Goal: Task Accomplishment & Management: Manage account settings

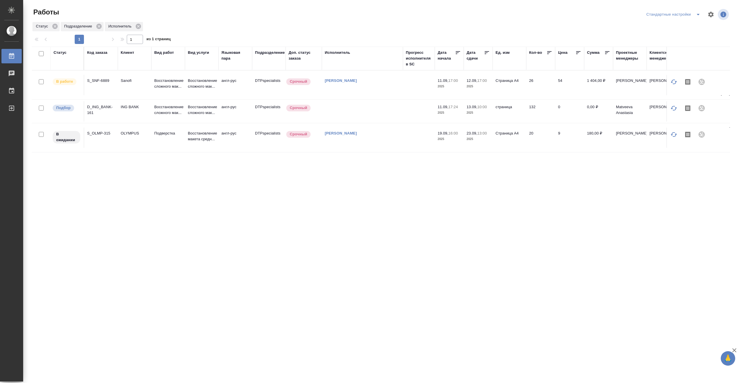
click at [355, 113] on td at bounding box center [362, 111] width 81 height 20
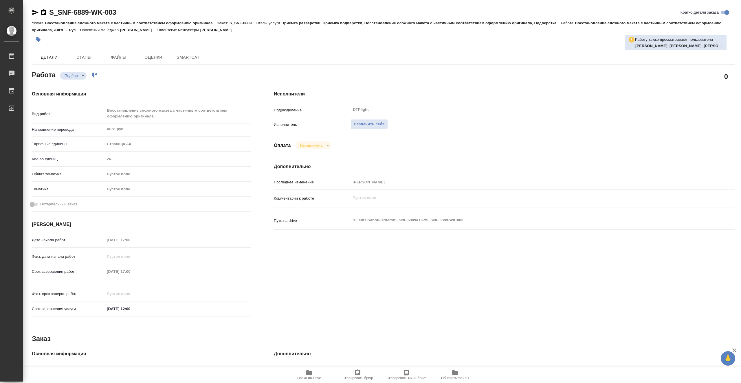
type textarea "x"
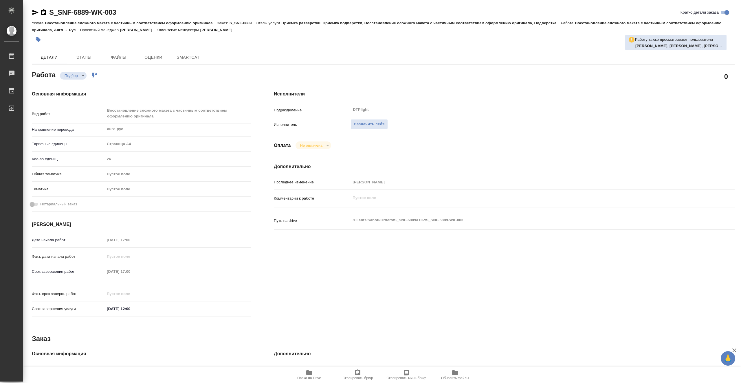
type textarea "x"
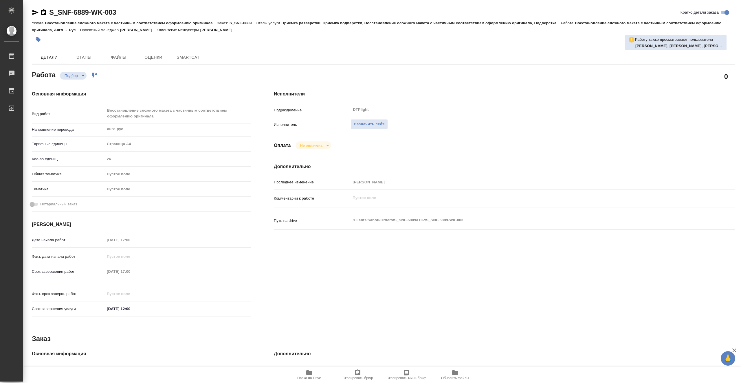
type textarea "x"
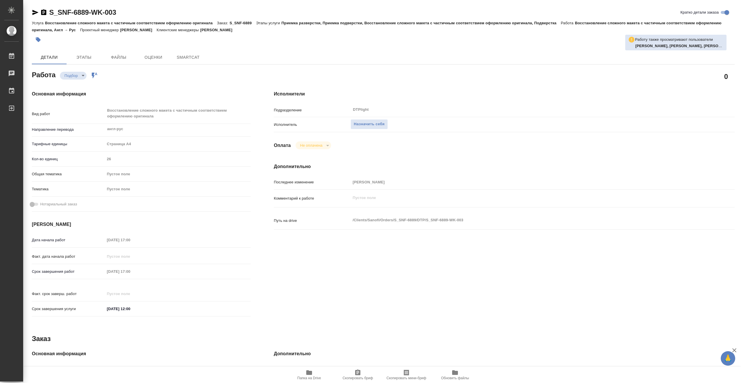
type textarea "x"
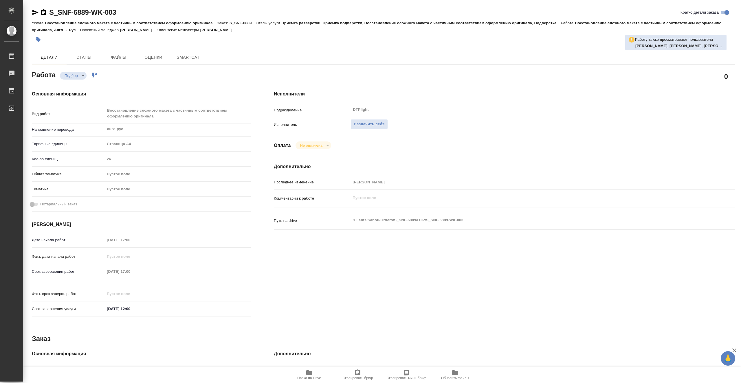
type textarea "x"
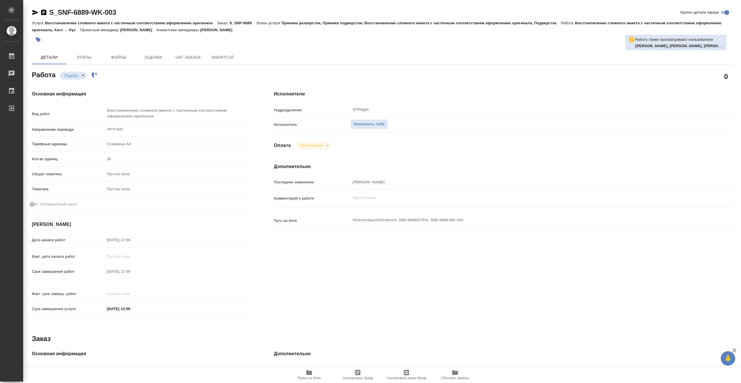
type textarea "x"
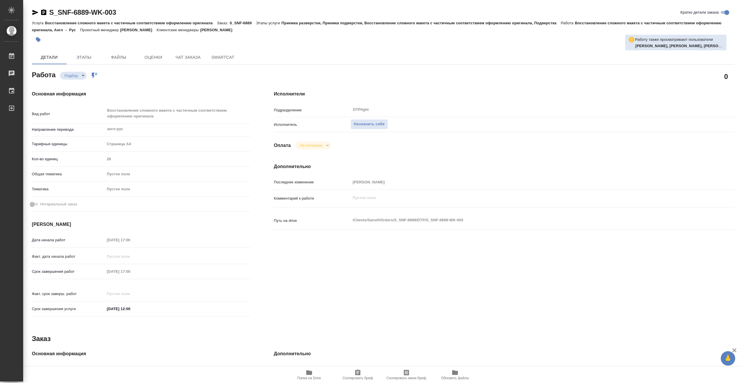
type textarea "x"
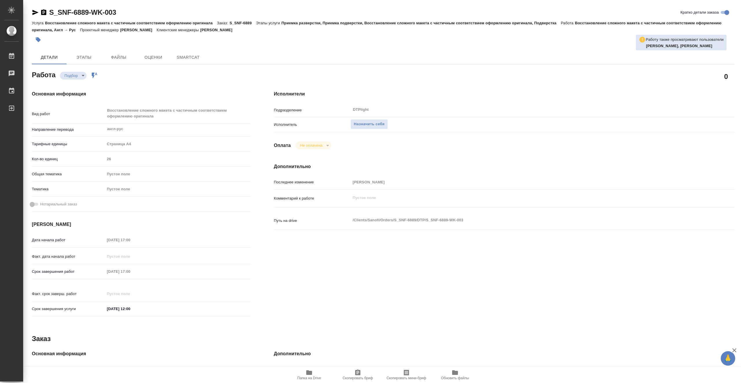
type textarea "x"
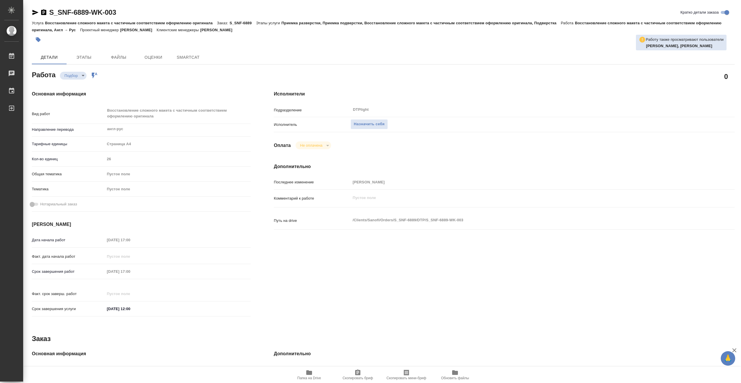
type textarea "x"
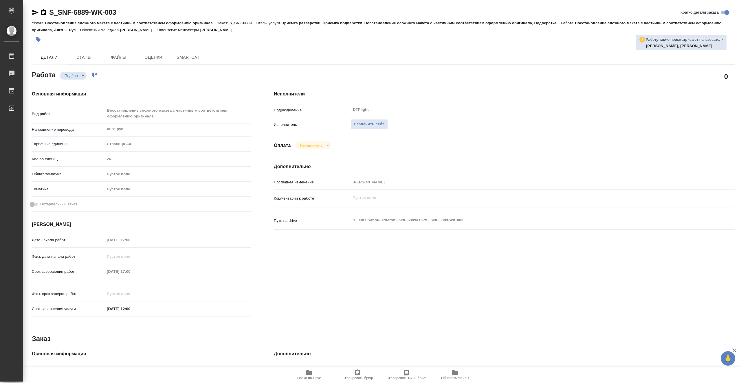
type textarea "x"
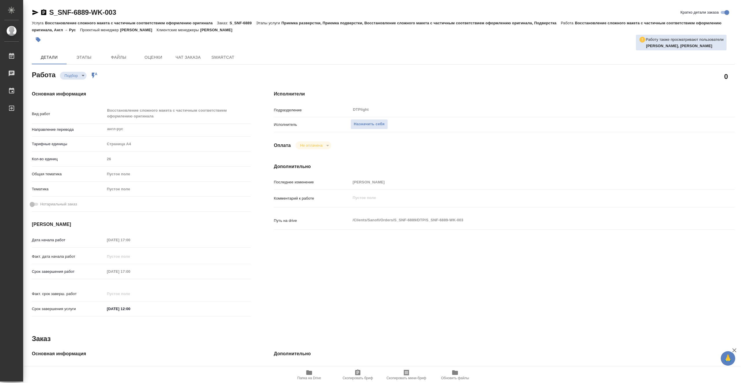
type textarea "x"
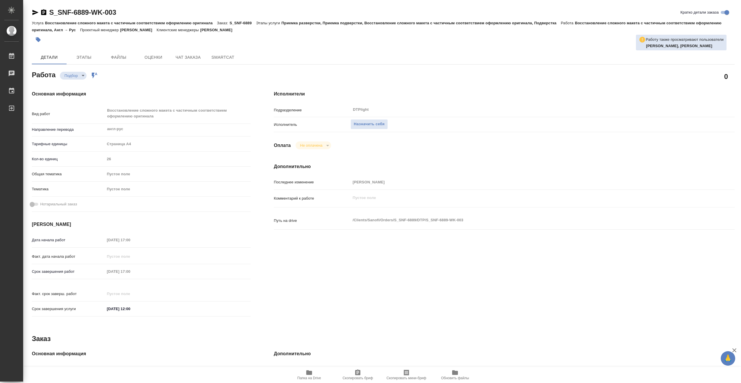
type textarea "x"
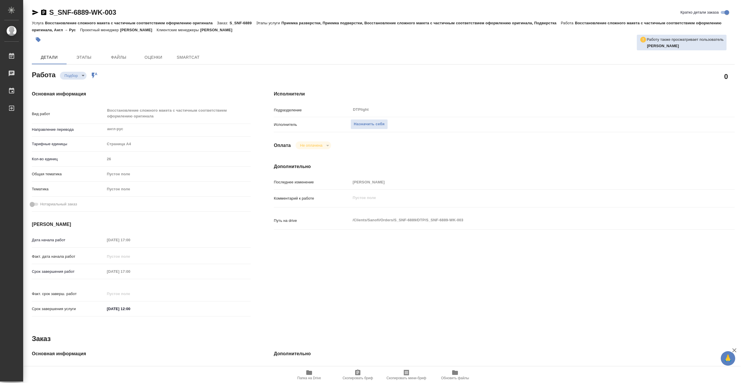
type textarea "x"
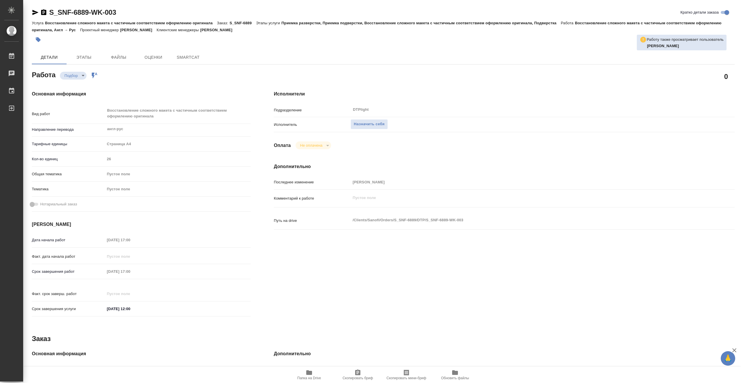
type textarea "x"
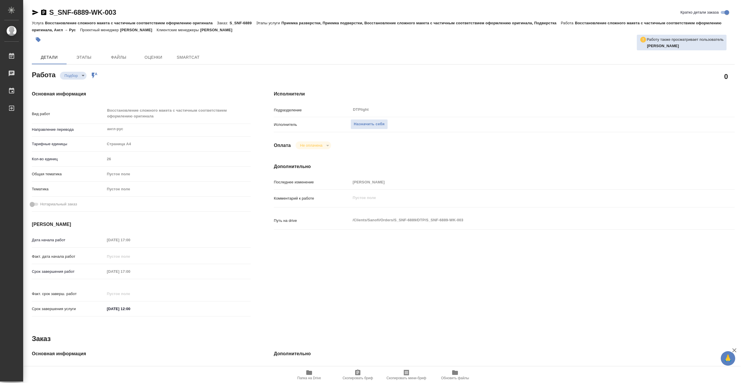
type textarea "x"
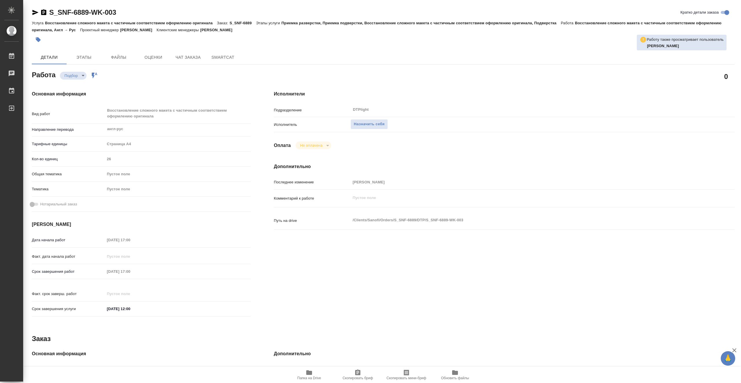
type textarea "x"
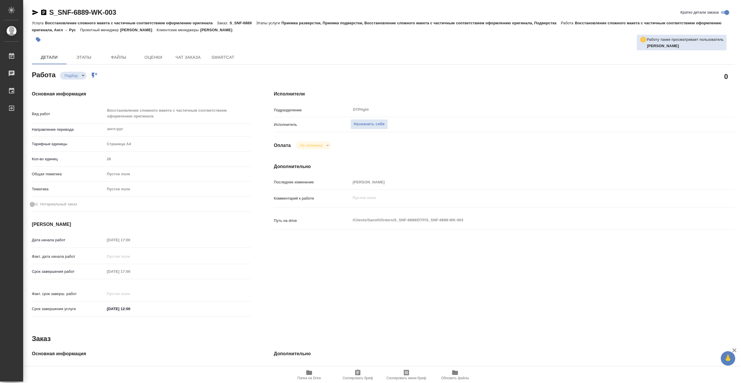
type textarea "x"
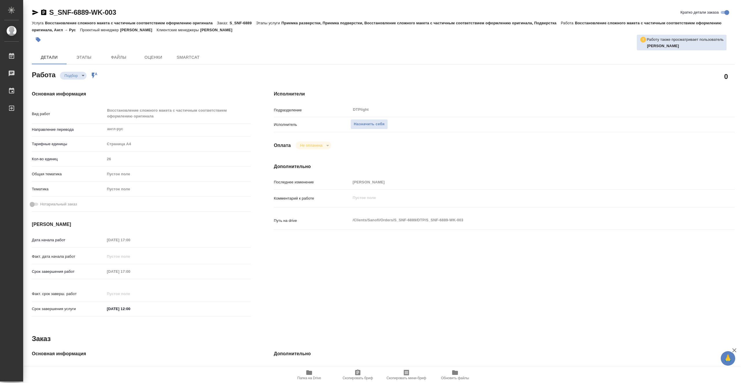
type textarea "x"
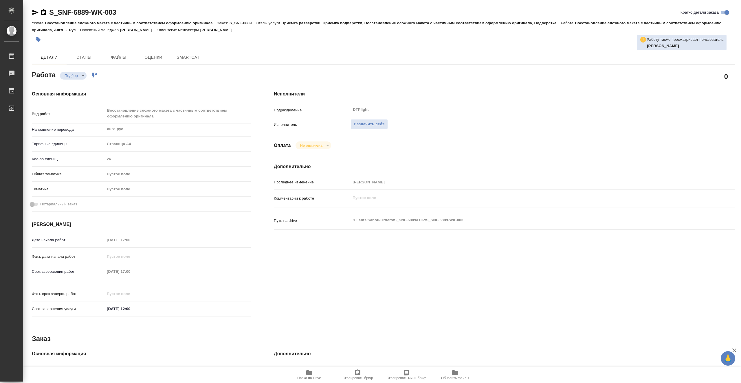
type textarea "x"
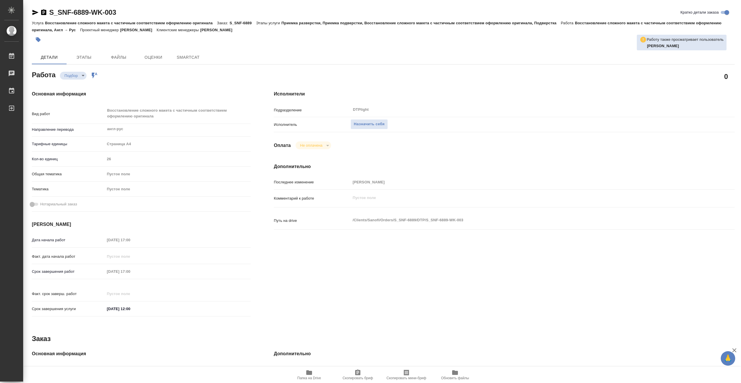
type textarea "x"
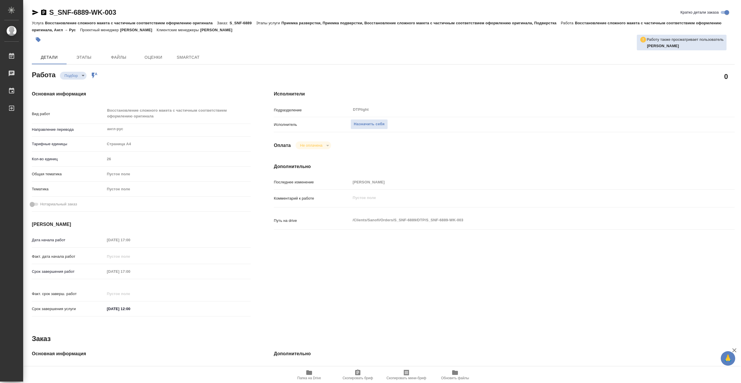
type textarea "x"
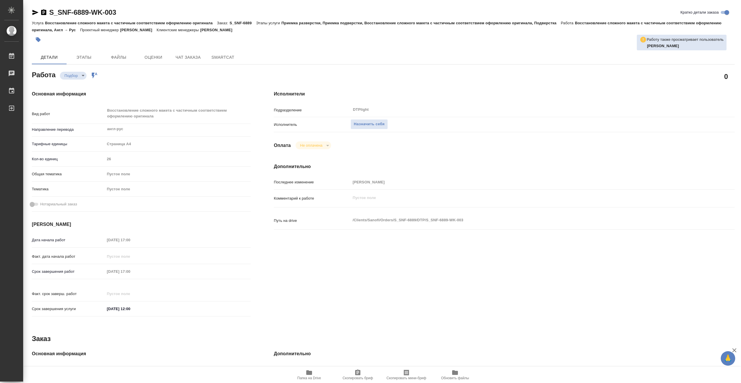
type textarea "x"
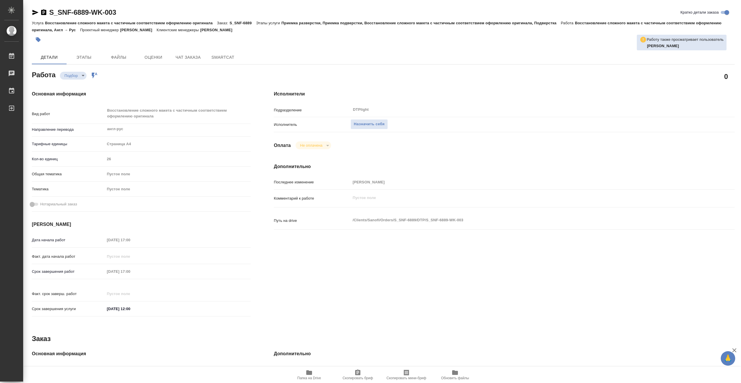
type textarea "x"
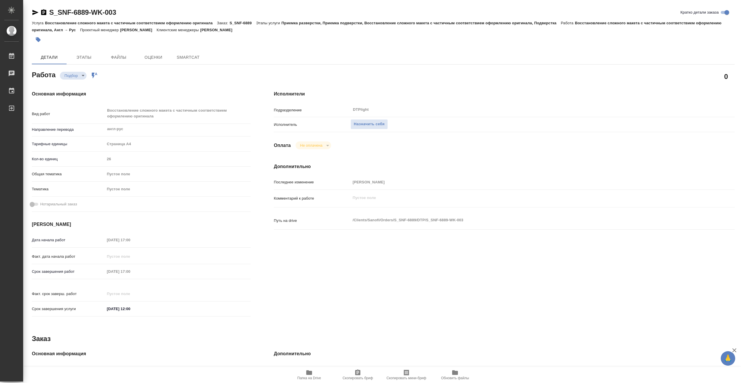
type textarea "x"
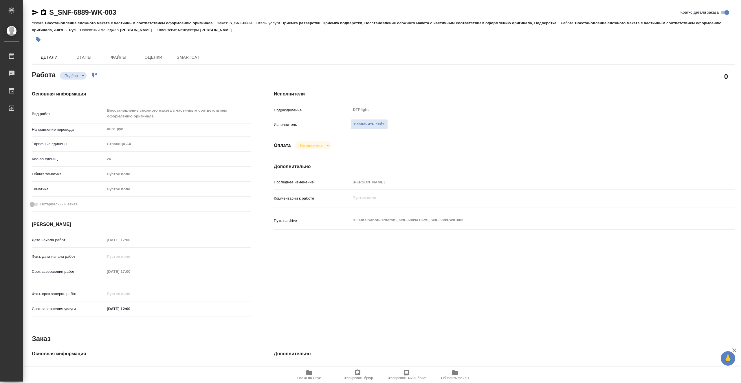
type textarea "x"
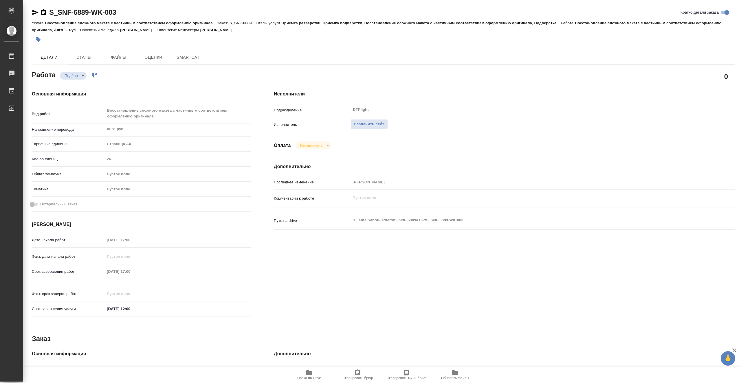
type textarea "x"
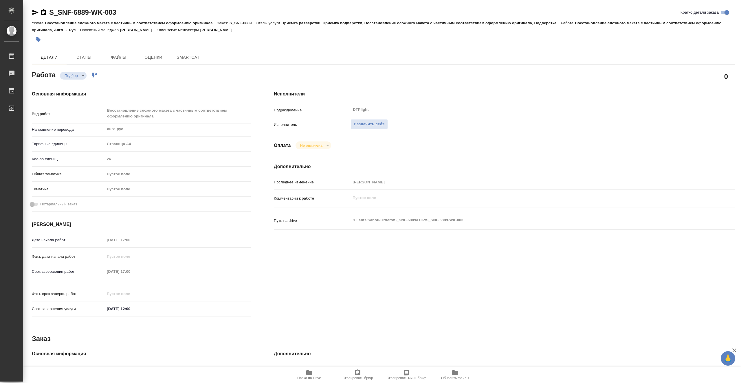
type textarea "x"
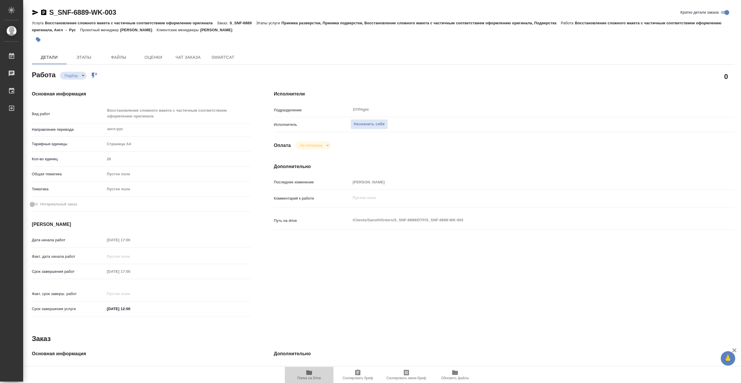
click at [308, 374] on icon "button" at bounding box center [309, 373] width 6 height 5
type textarea "x"
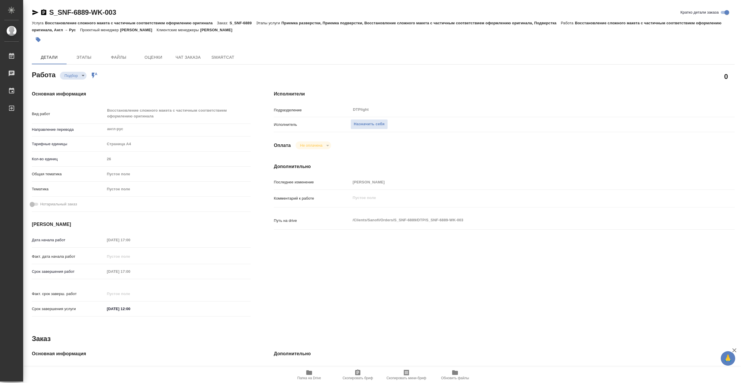
type textarea "x"
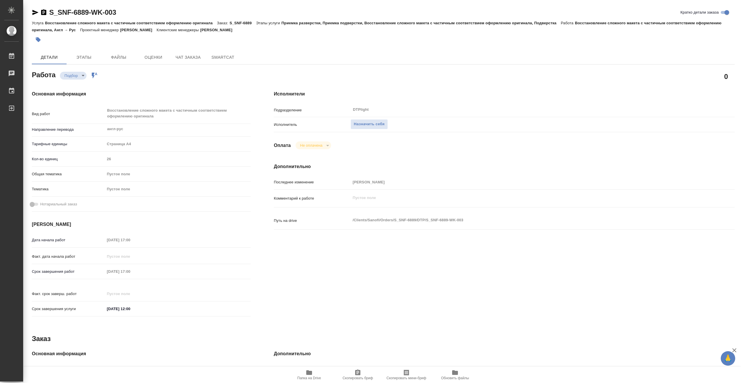
type textarea "x"
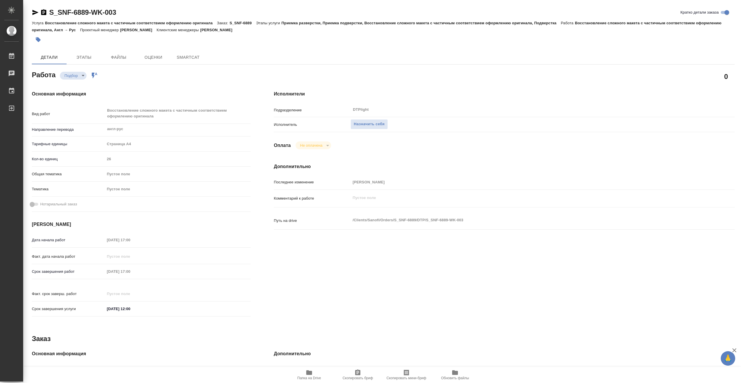
type textarea "x"
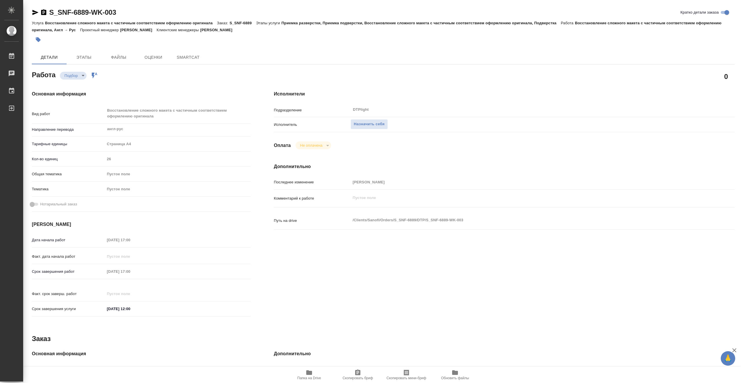
type textarea "x"
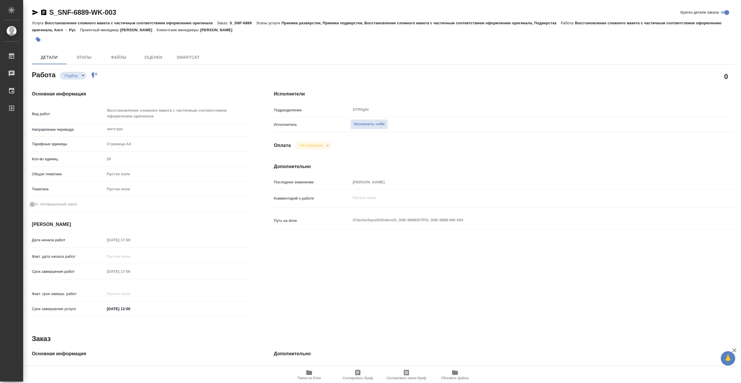
type textarea "x"
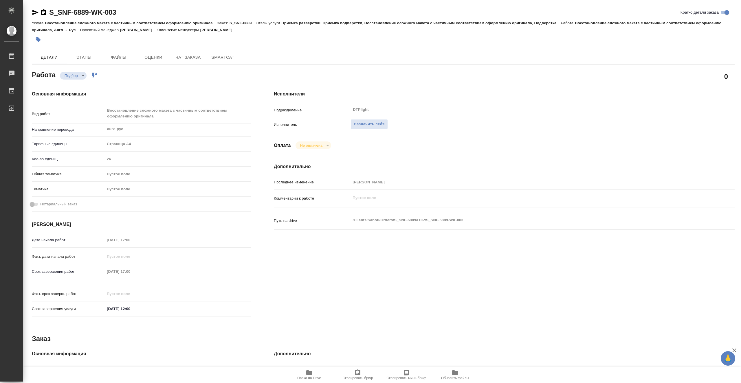
type textarea "x"
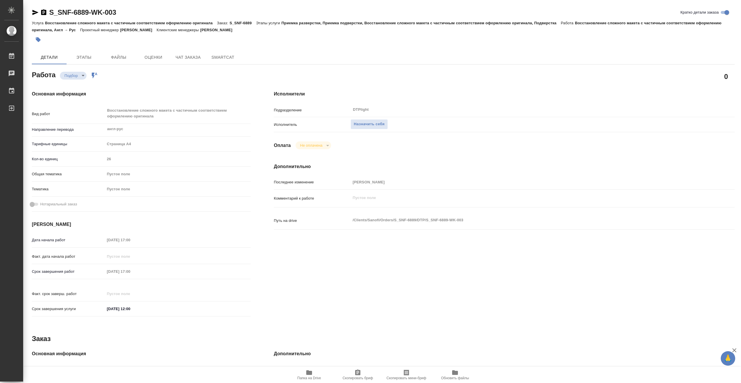
type textarea "x"
click at [378, 126] on span "Назначить себя" at bounding box center [369, 124] width 31 height 7
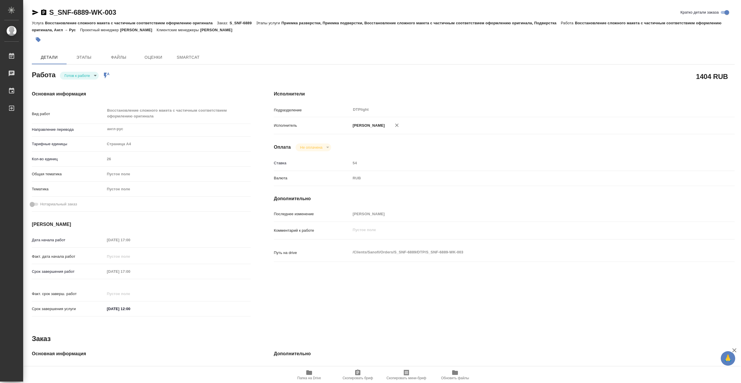
type textarea "x"
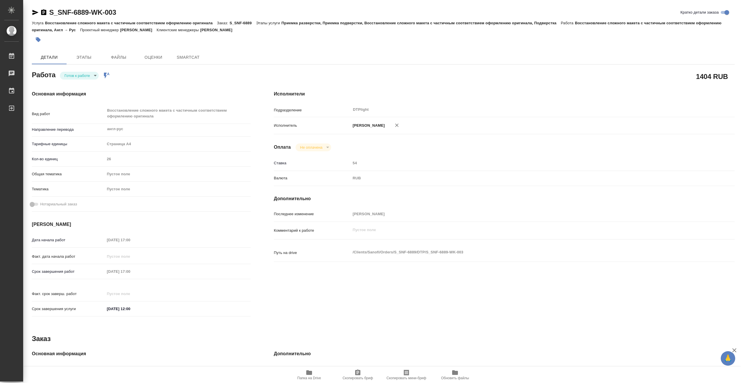
type textarea "x"
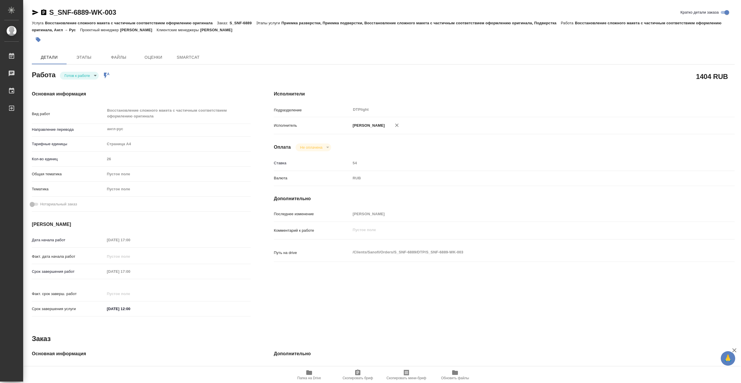
type textarea "x"
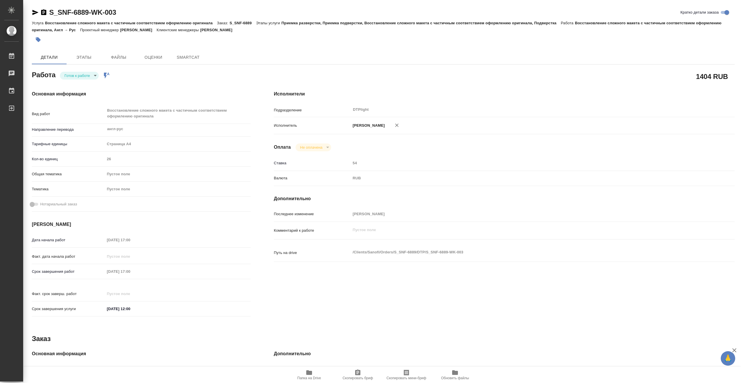
type textarea "x"
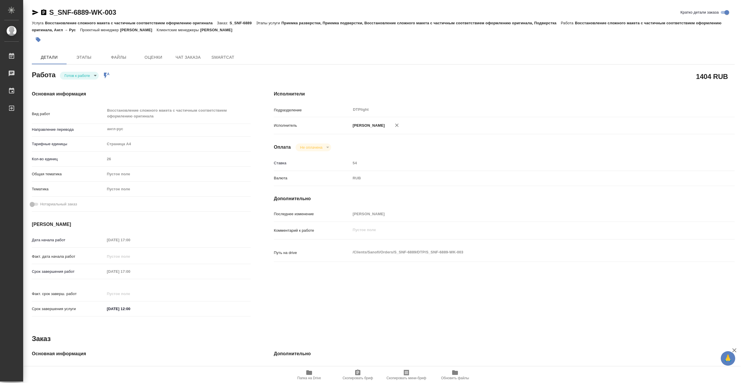
type textarea "x"
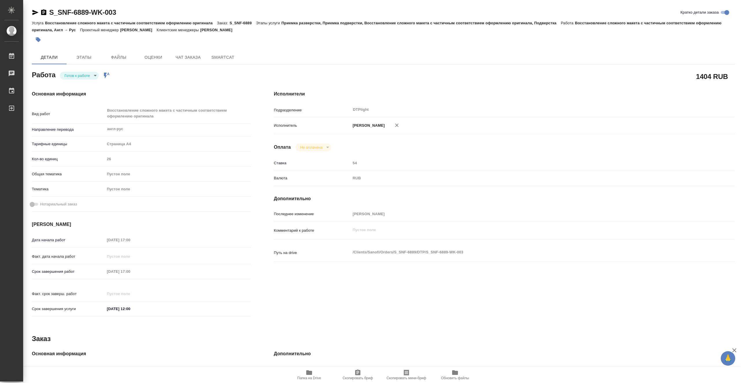
click at [84, 77] on body "🙏 .cls-1 fill:#fff; AWATERA Vasiutchenko [PERSON_NAME] Чаты График Выйти S_SNF-…" at bounding box center [370, 191] width 741 height 383
click at [86, 77] on li "В работе" at bounding box center [79, 76] width 39 height 10
type textarea "x"
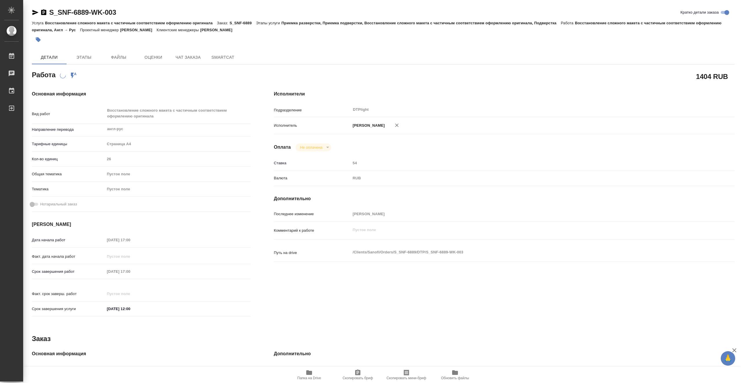
type textarea "x"
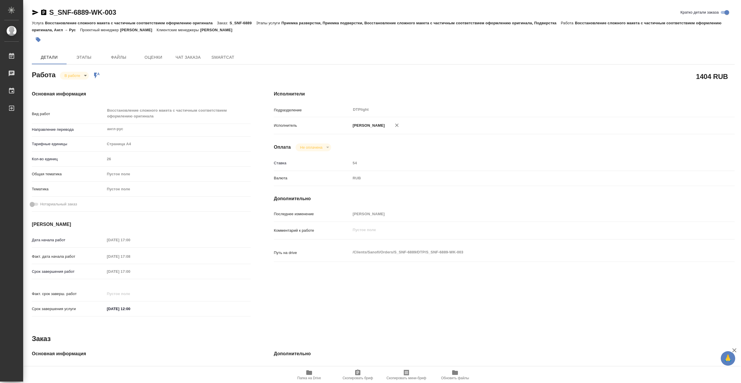
type textarea "x"
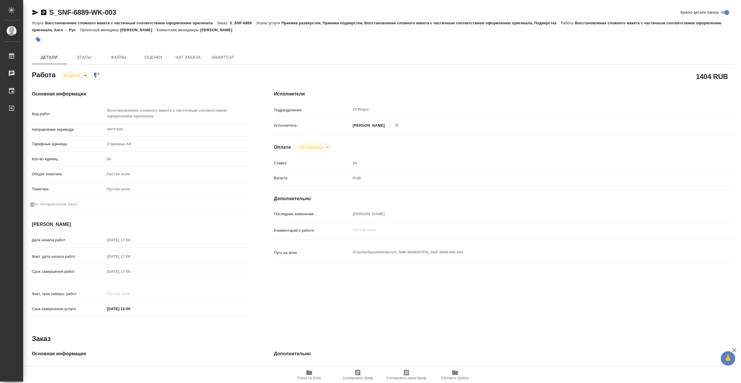
type textarea "x"
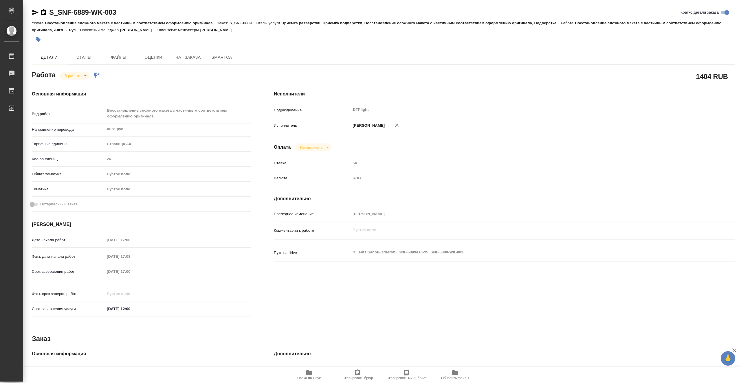
type textarea "x"
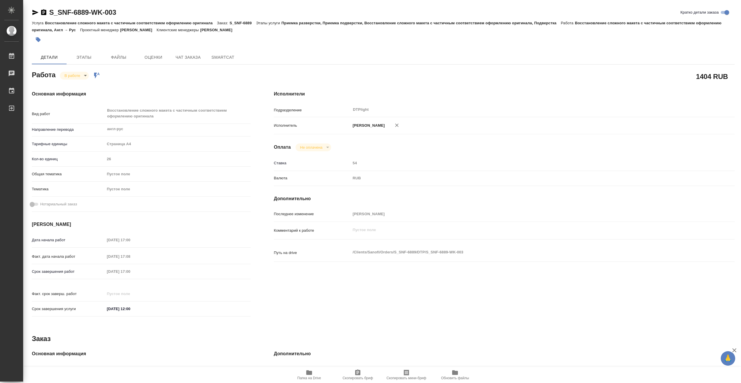
type textarea "x"
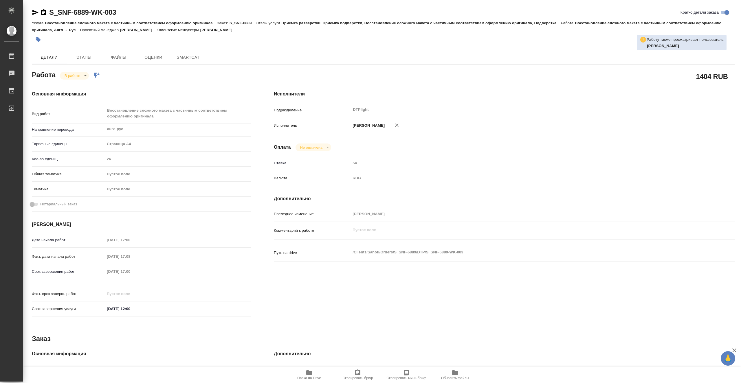
type textarea "x"
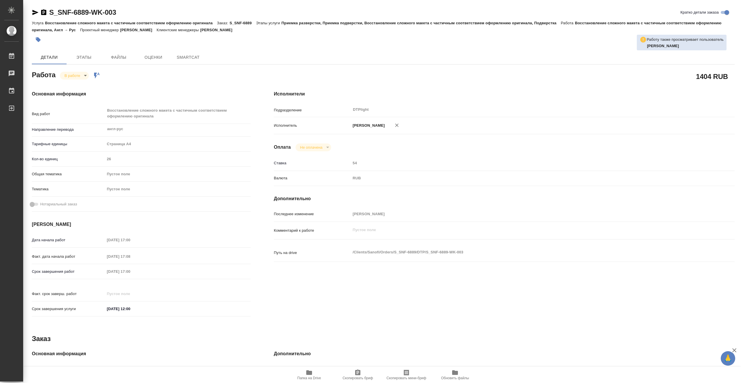
type textarea "x"
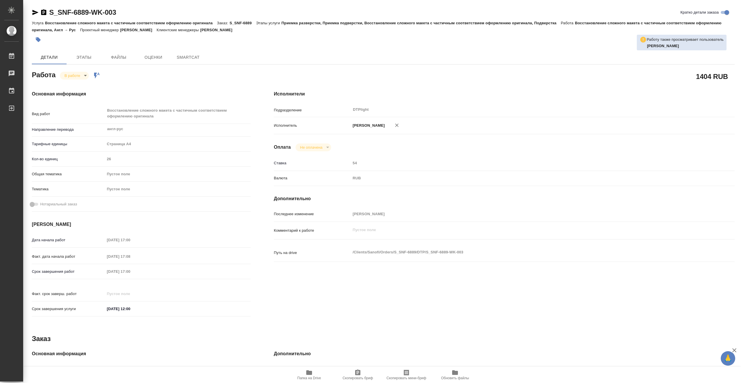
type textarea "x"
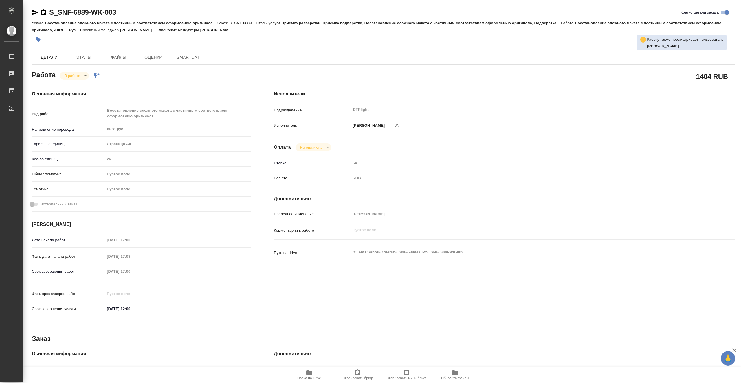
type textarea "x"
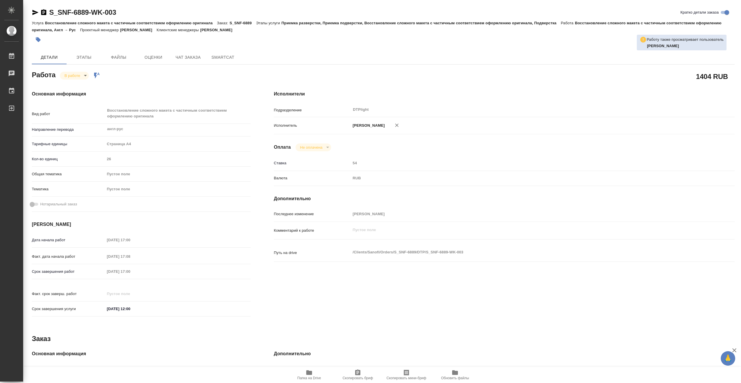
type textarea "x"
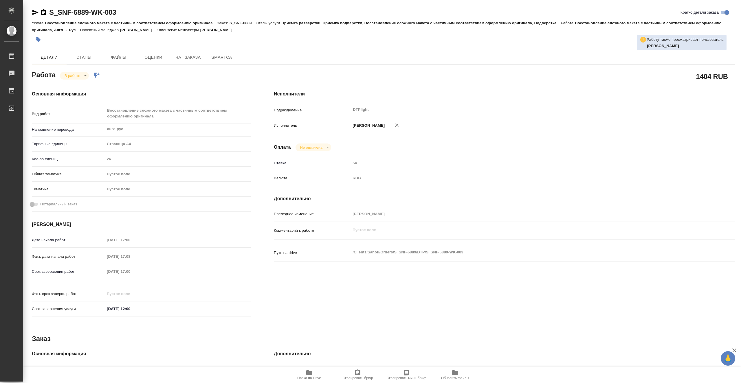
type textarea "x"
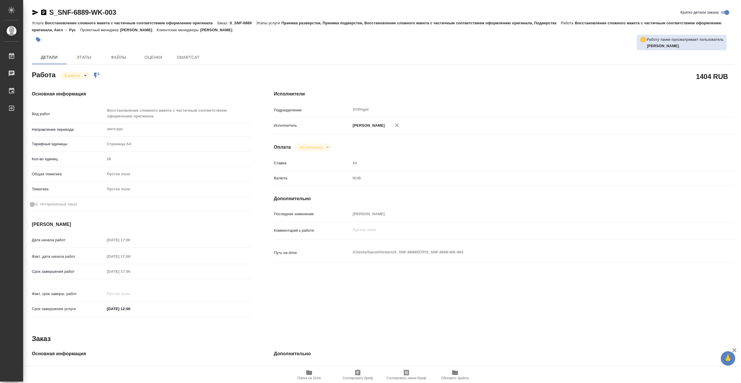
type textarea "x"
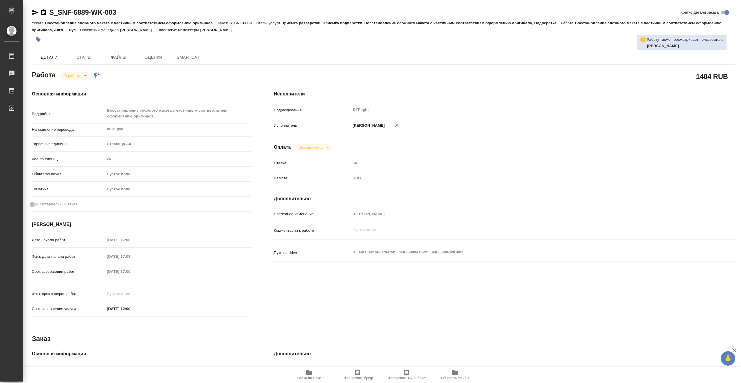
type textarea "x"
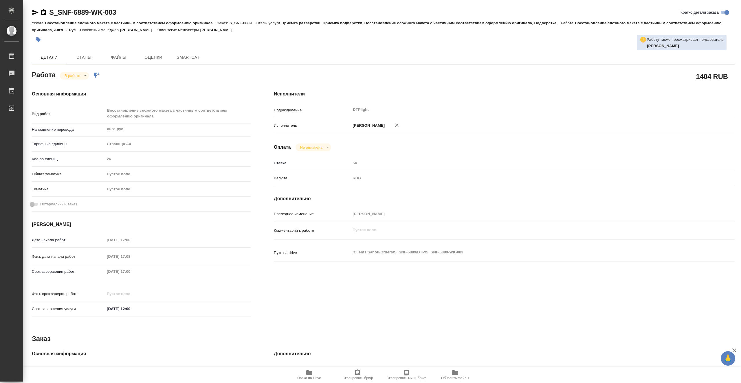
type textarea "x"
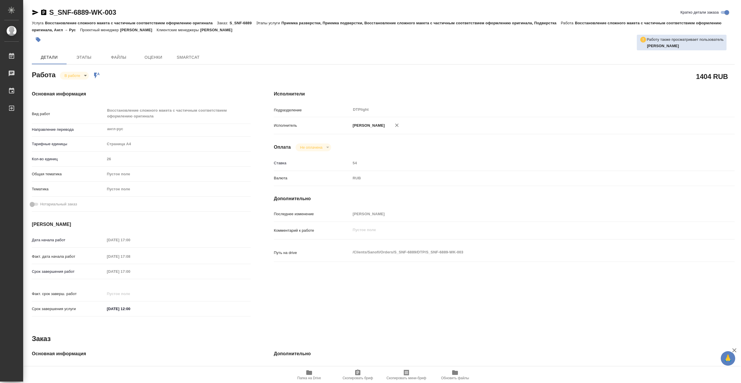
type textarea "x"
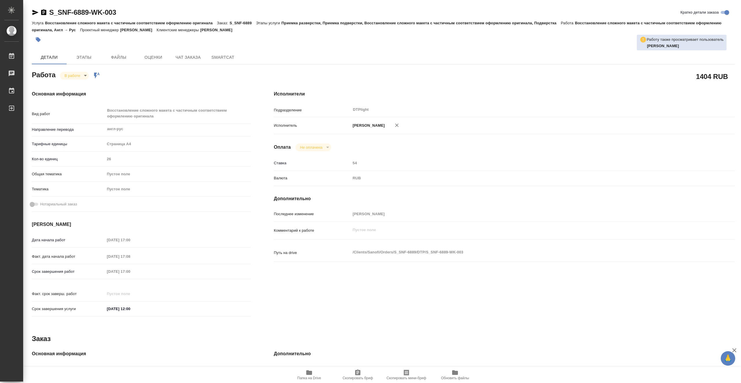
type textarea "x"
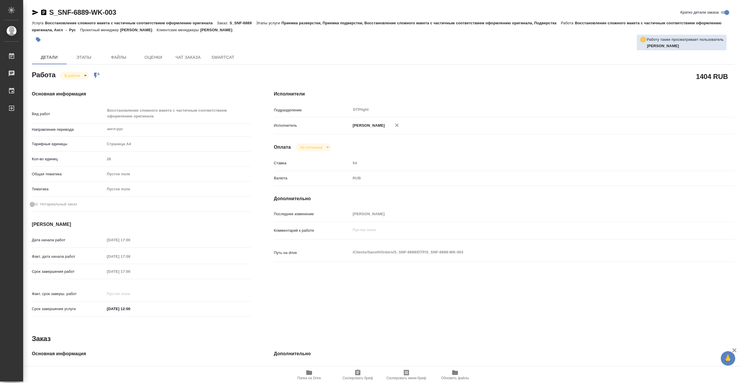
type textarea "x"
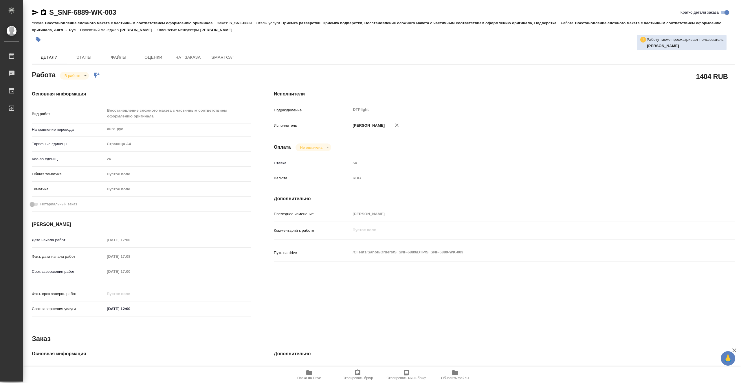
type textarea "x"
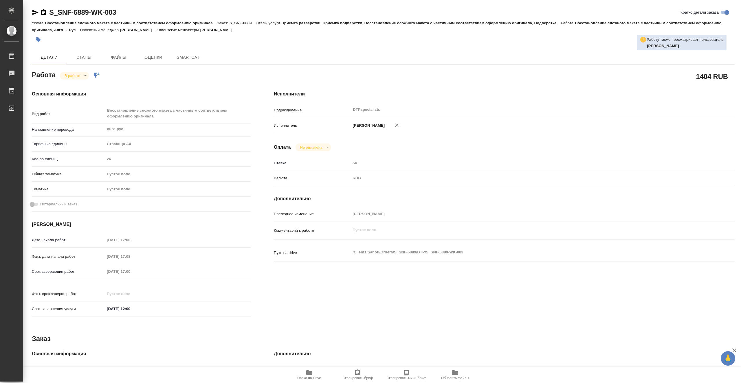
type textarea "x"
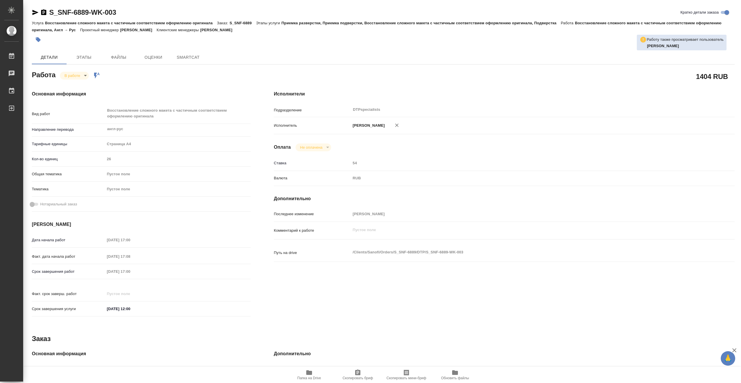
type textarea "x"
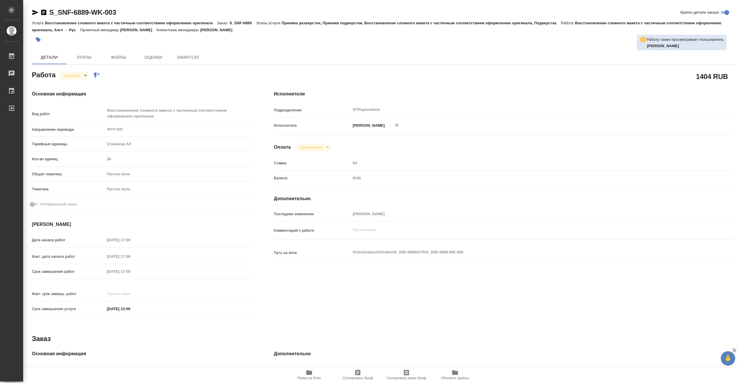
type textarea "x"
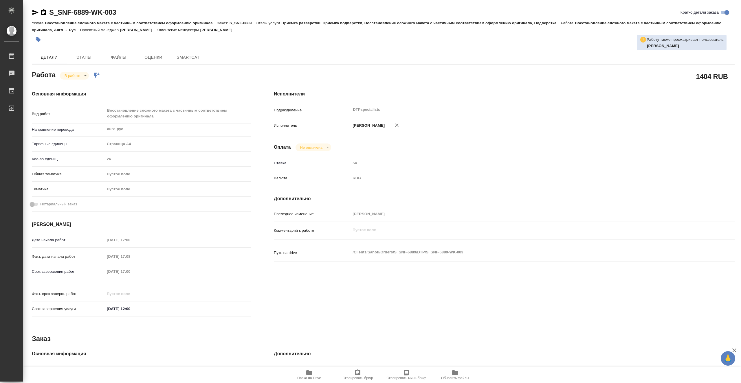
type textarea "x"
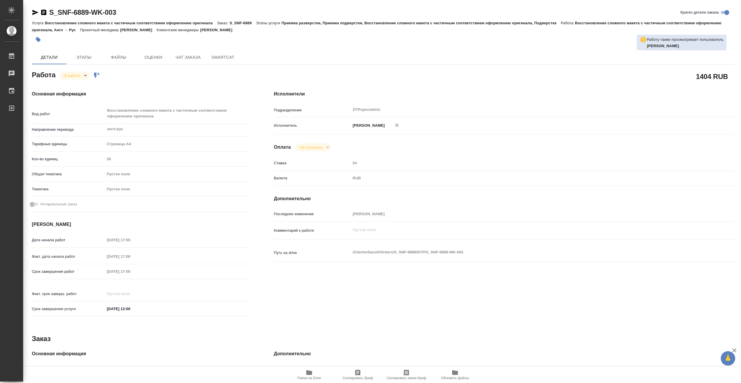
type textarea "x"
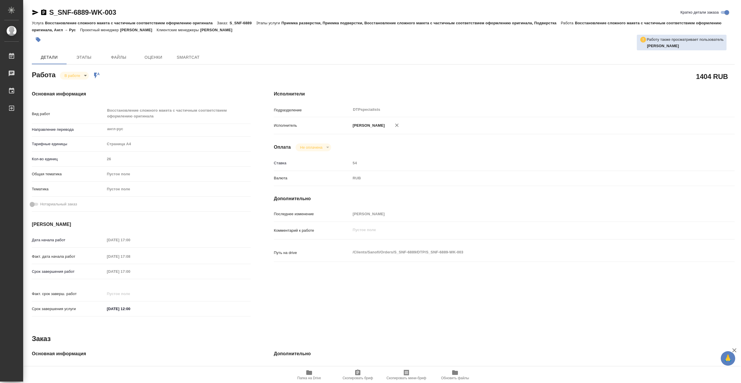
type textarea "x"
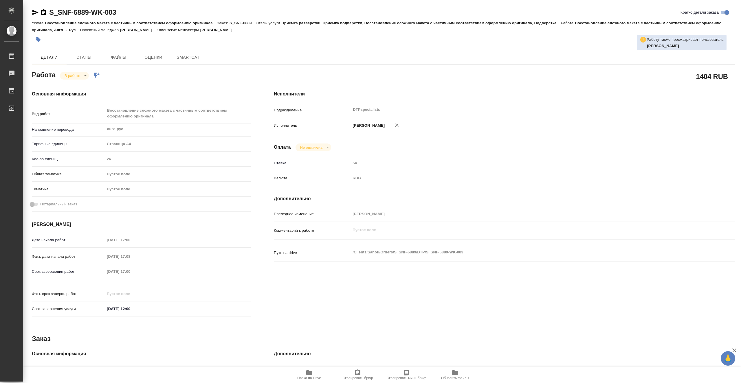
type textarea "x"
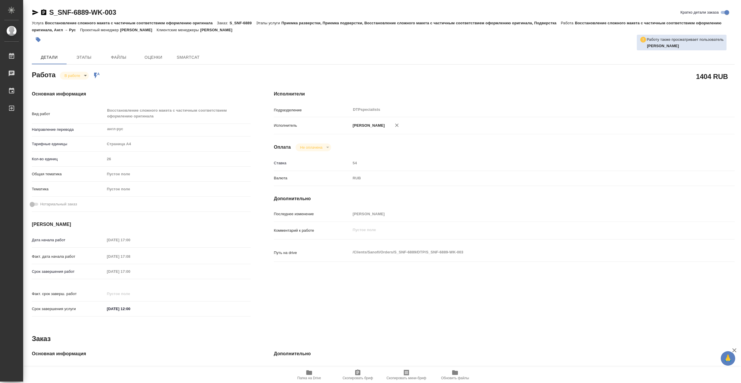
type textarea "x"
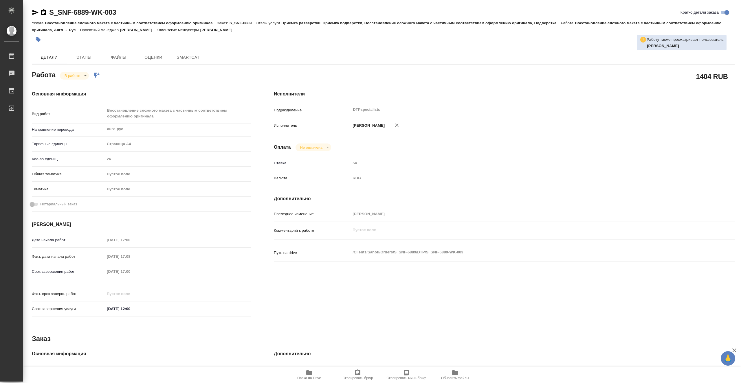
type textarea "x"
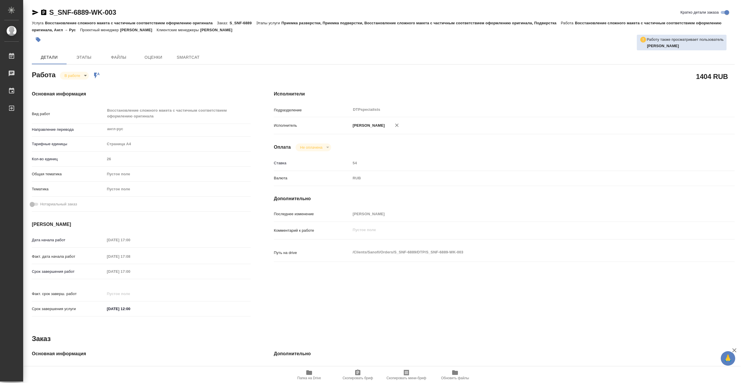
type textarea "x"
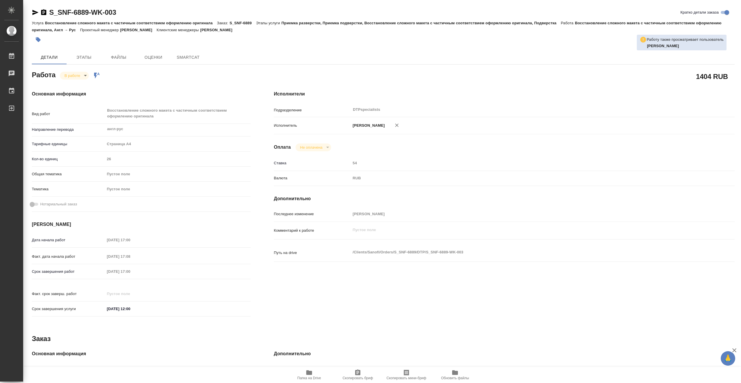
type textarea "x"
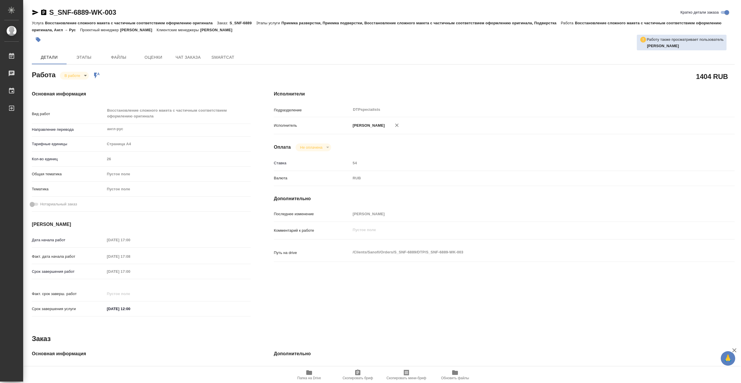
type textarea "x"
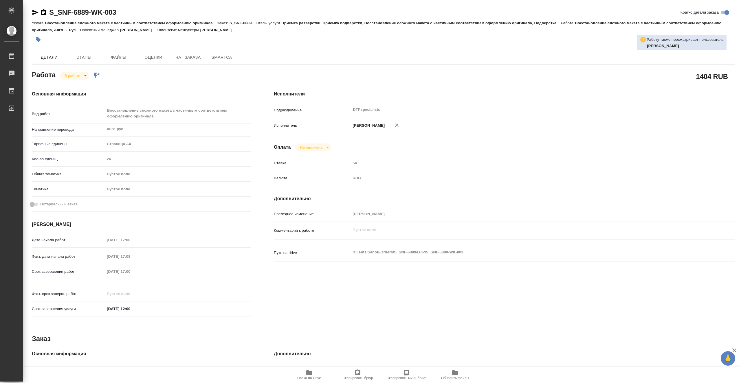
type textarea "x"
click at [88, 50] on div "S_SNF-6889-WK-003 Кратко детали заказа Услуга Восстановление сложного макета с …" at bounding box center [383, 252] width 709 height 505
click at [88, 58] on span "Этапы" at bounding box center [84, 57] width 28 height 7
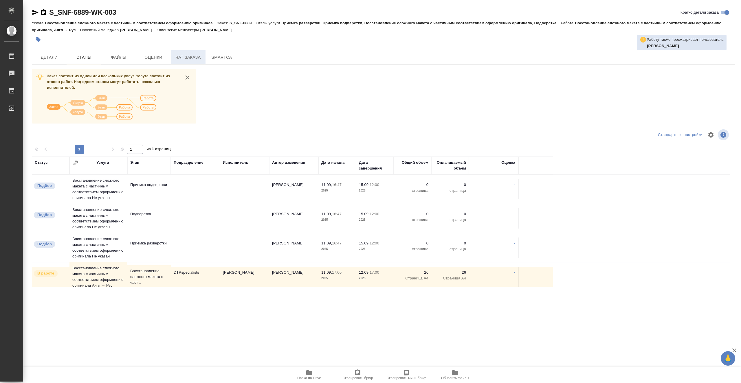
click at [190, 59] on span "Чат заказа" at bounding box center [188, 57] width 28 height 7
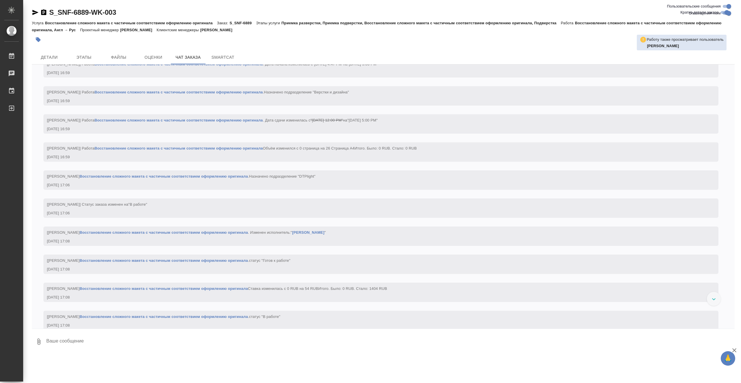
scroll to position [776, 0]
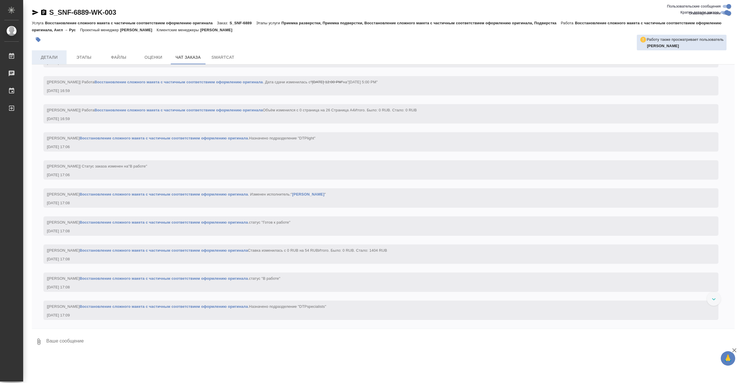
click at [53, 56] on span "Детали" at bounding box center [49, 57] width 28 height 7
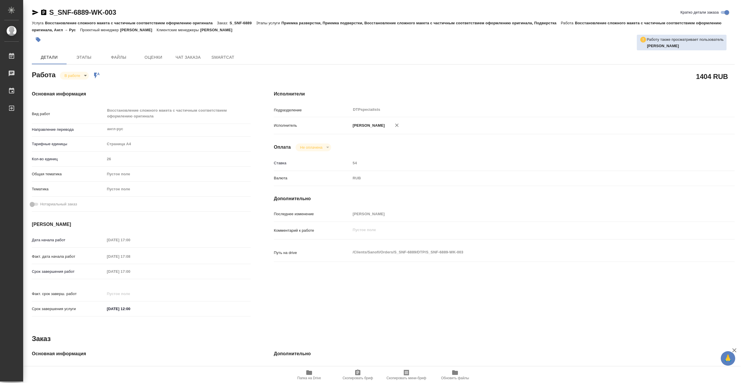
type textarea "x"
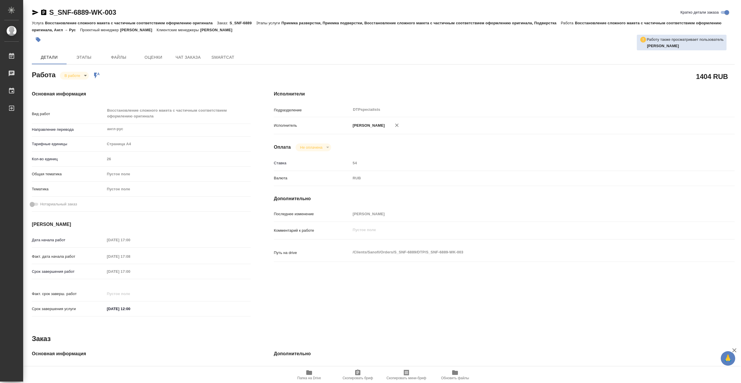
type textarea "x"
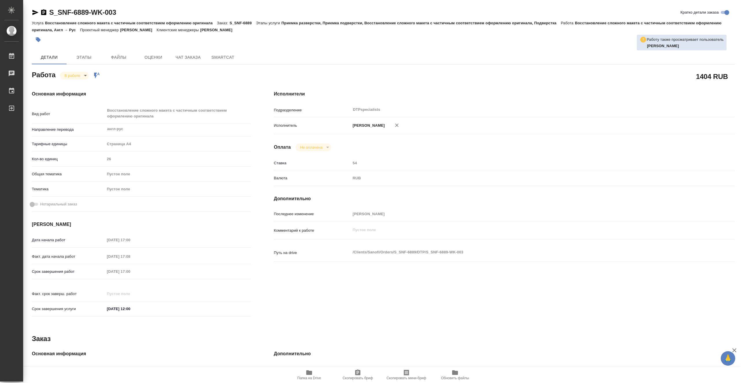
type textarea "x"
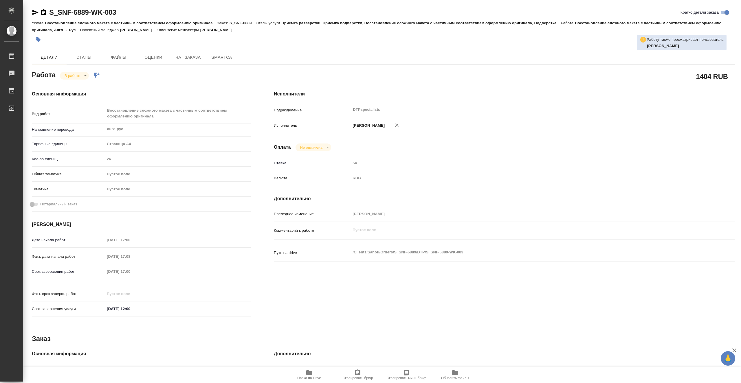
type textarea "x"
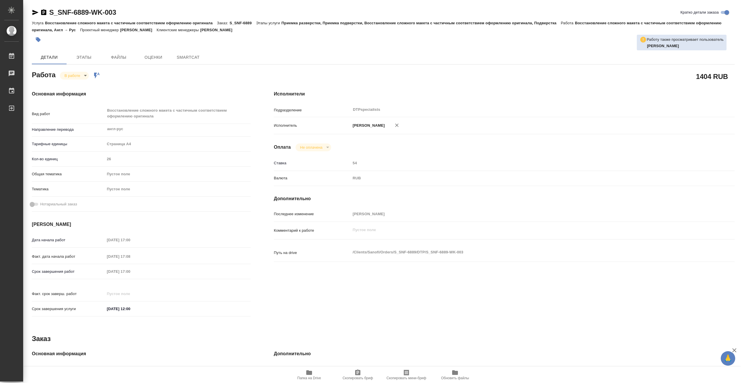
type textarea "x"
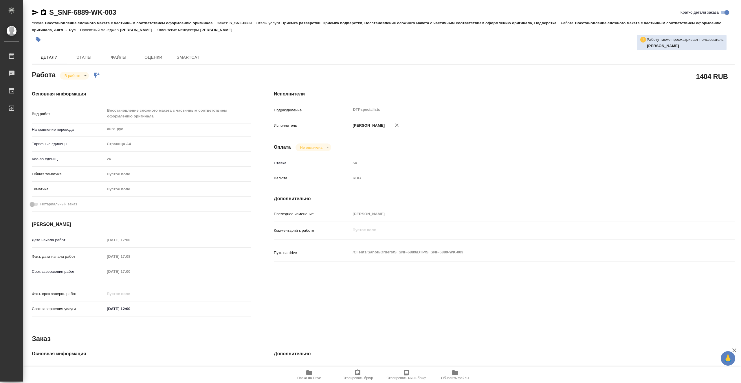
type textarea "x"
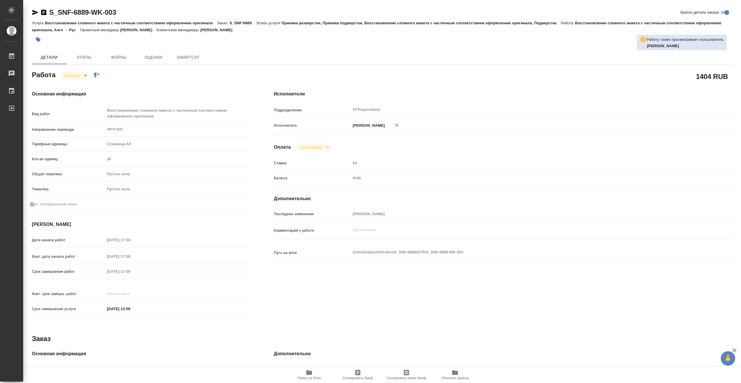
type textarea "x"
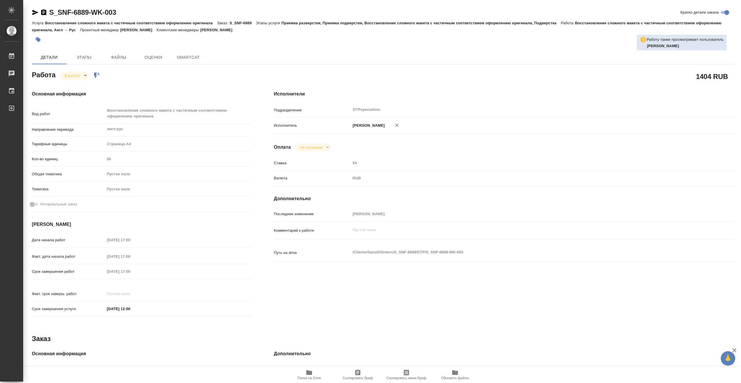
type textarea "x"
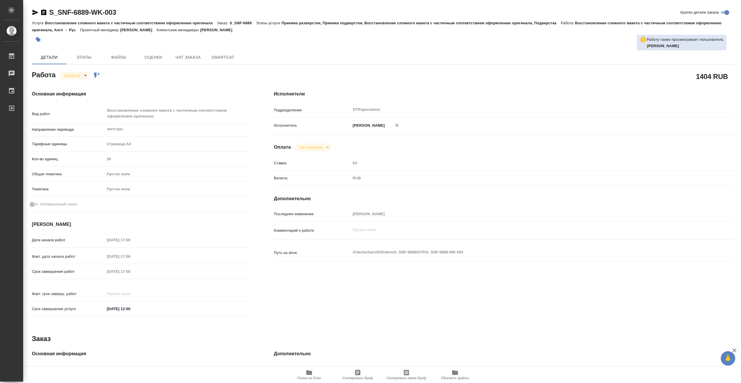
type textarea "x"
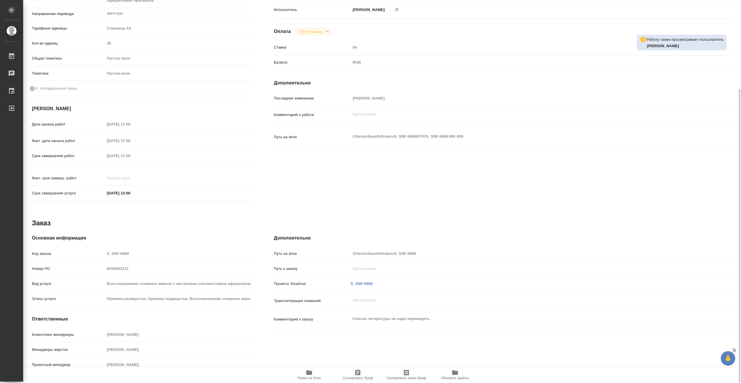
type textarea "x"
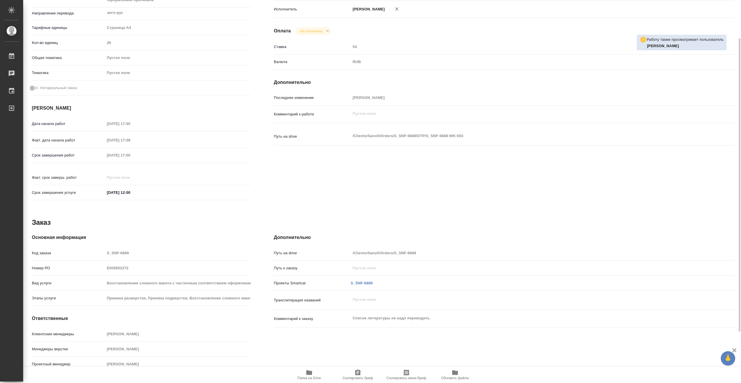
scroll to position [1, 0]
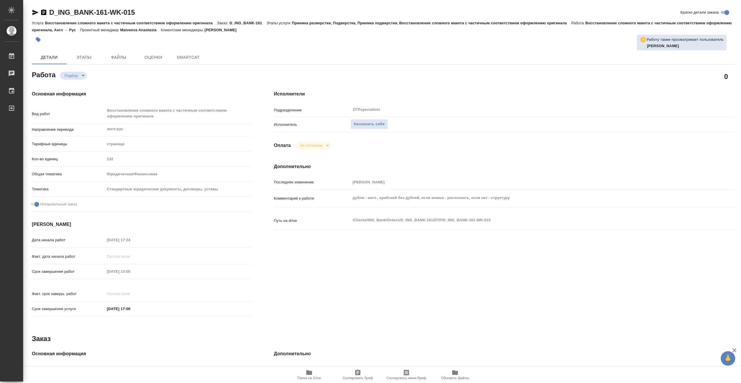
type textarea "x"
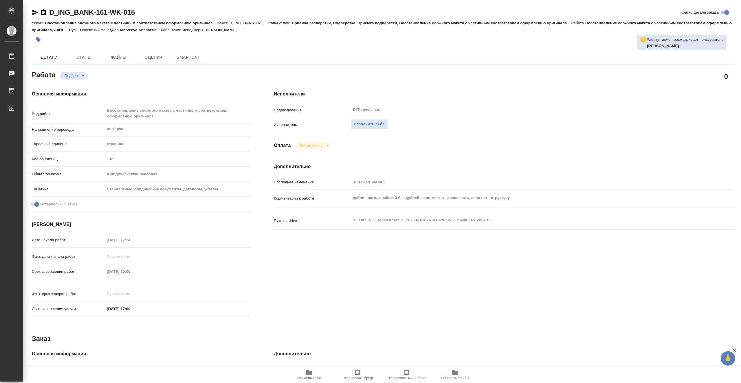
type textarea "x"
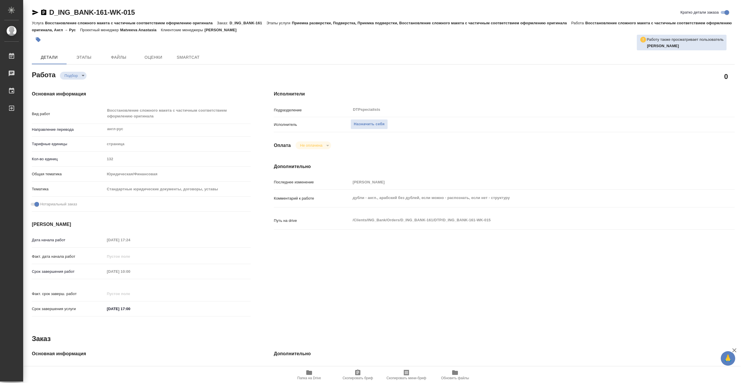
type textarea "x"
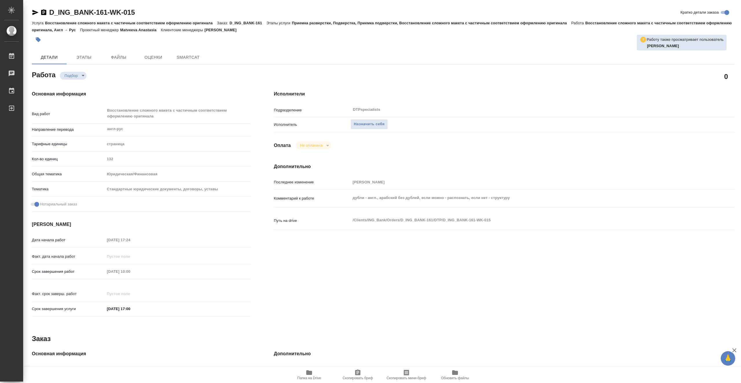
type textarea "x"
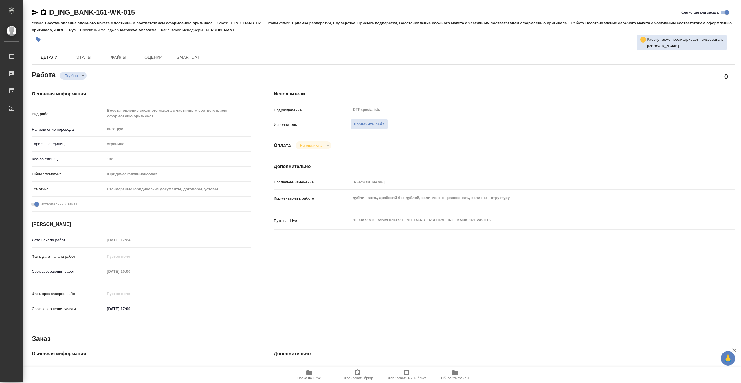
type textarea "x"
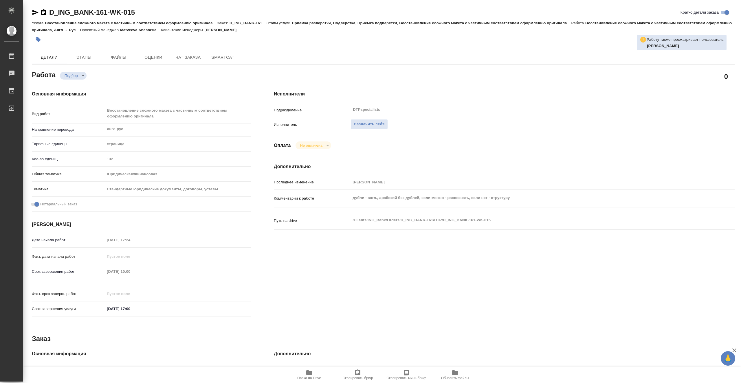
type textarea "x"
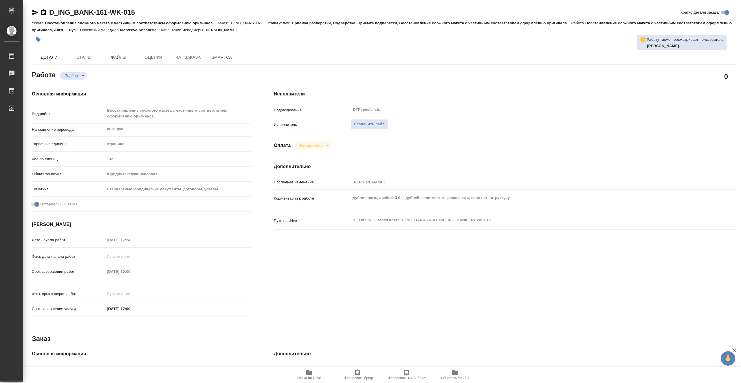
type textarea "x"
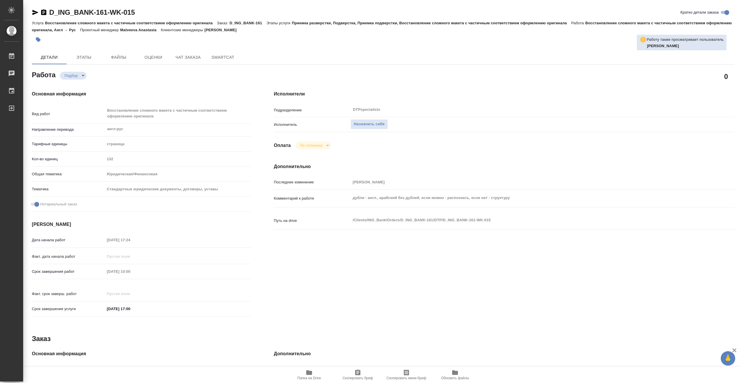
click at [306, 374] on icon "button" at bounding box center [309, 372] width 7 height 7
type textarea "x"
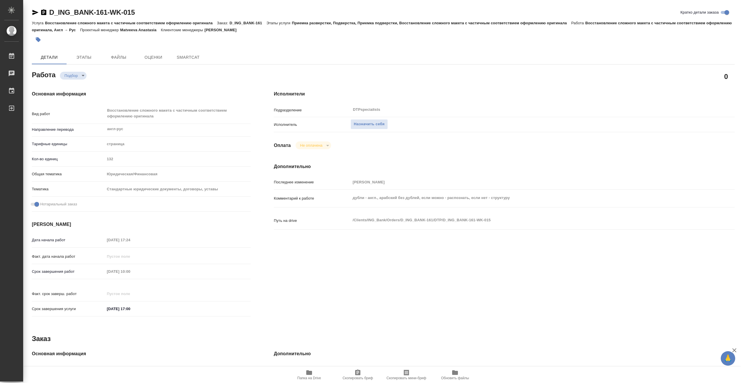
type textarea "x"
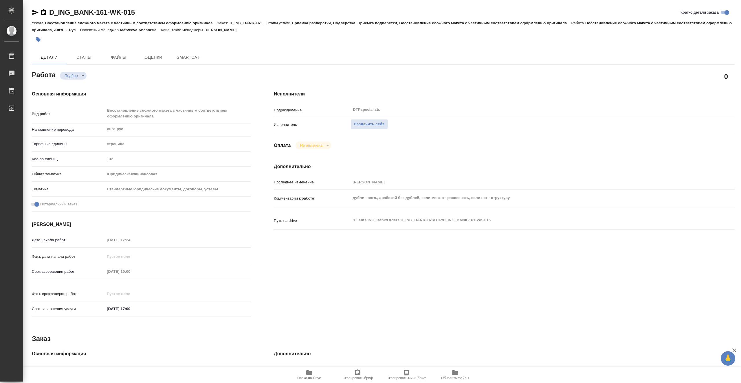
type textarea "x"
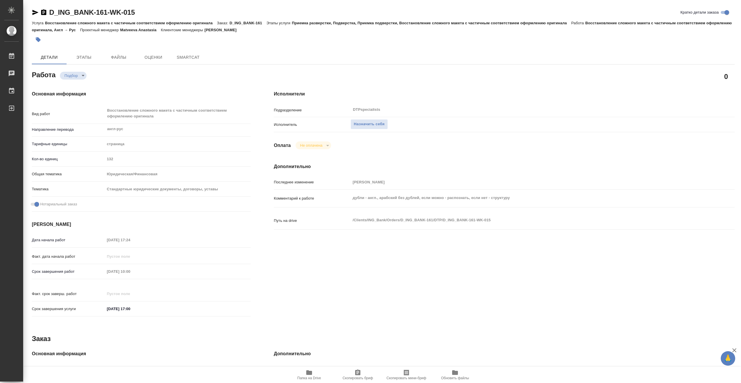
type textarea "x"
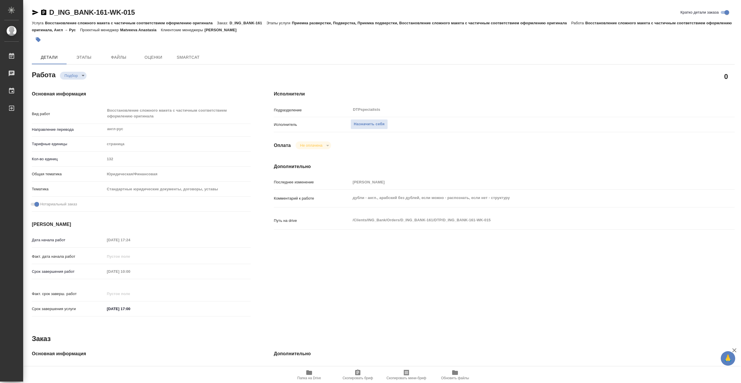
type textarea "x"
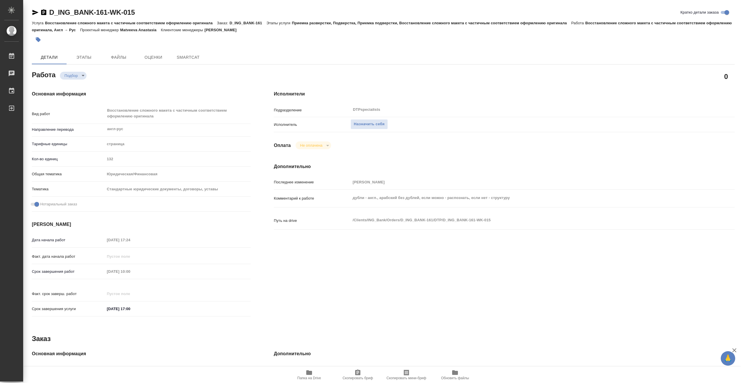
type textarea "x"
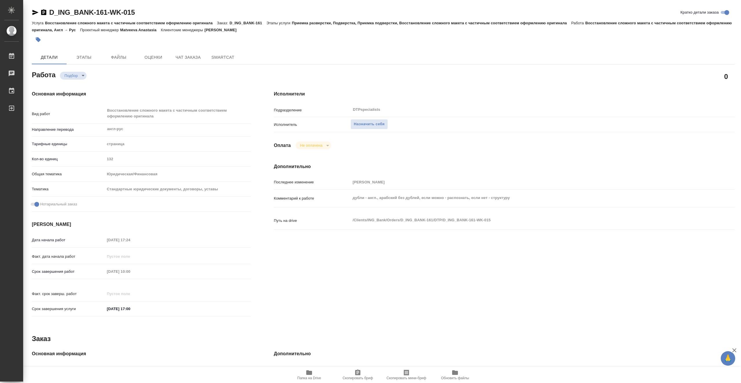
type textarea "x"
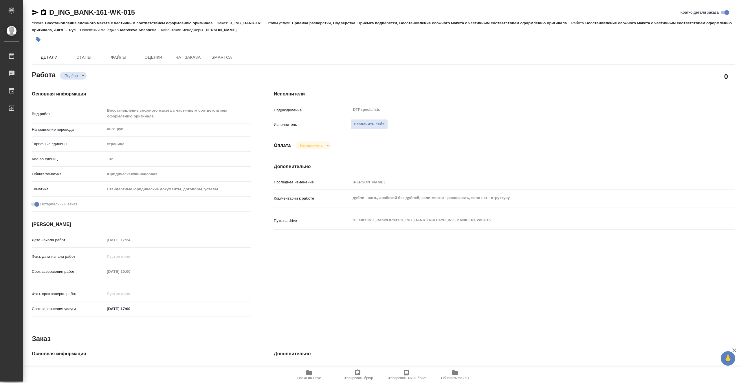
type textarea "x"
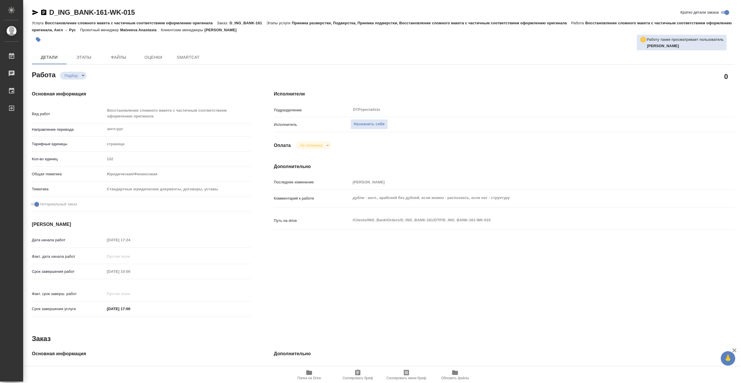
type textarea "x"
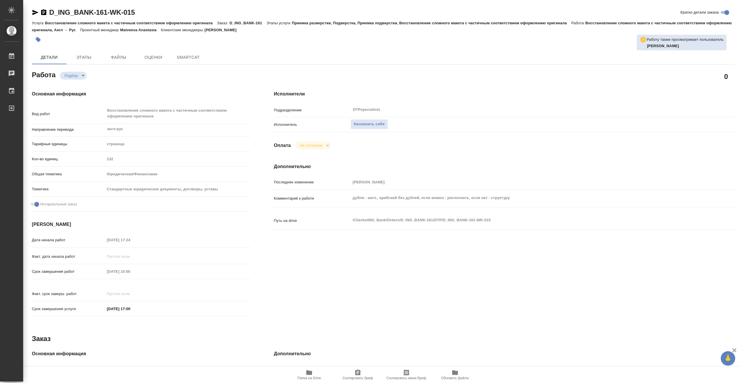
type textarea "x"
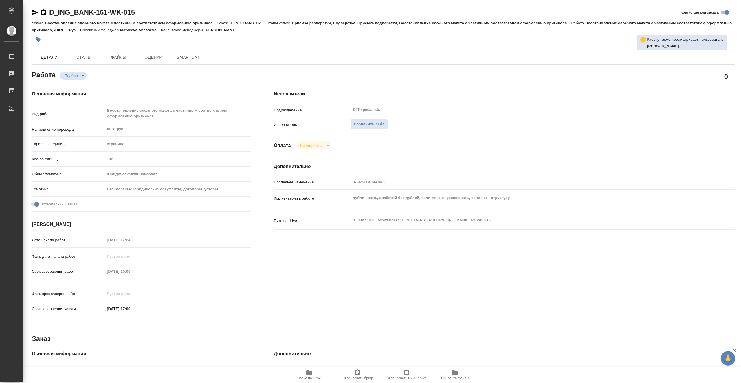
type textarea "x"
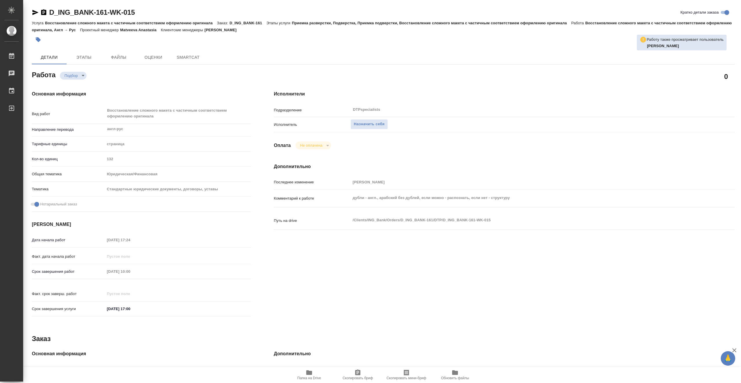
type textarea "x"
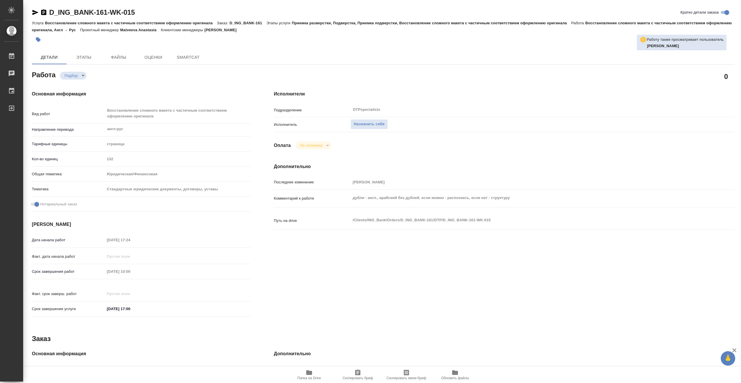
type textarea "x"
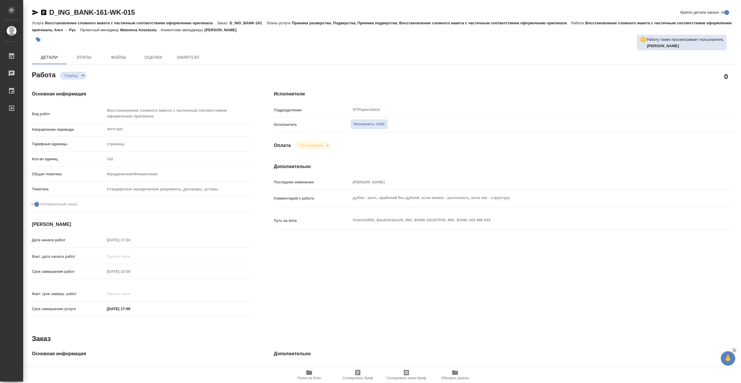
type textarea "x"
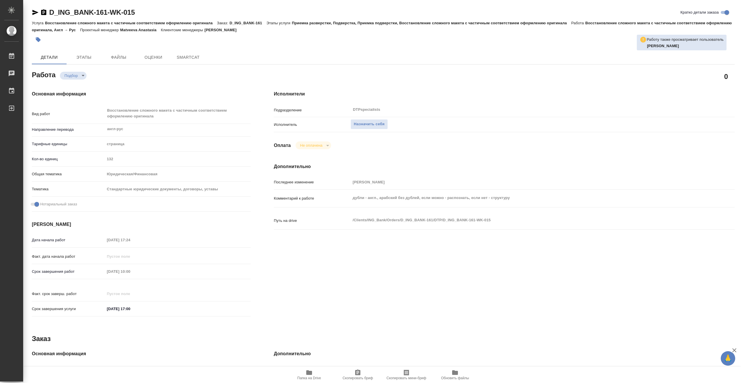
type textarea "x"
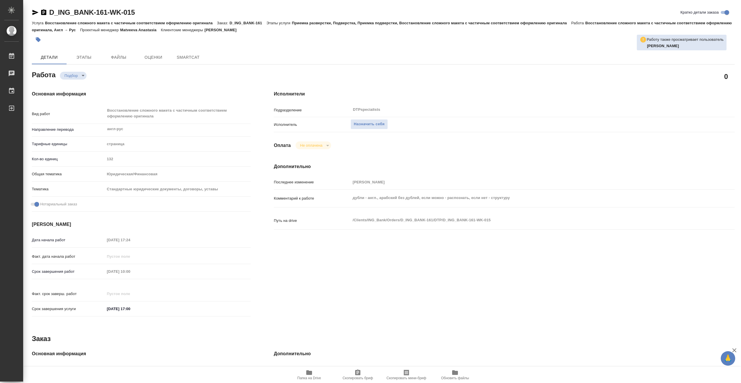
type textarea "x"
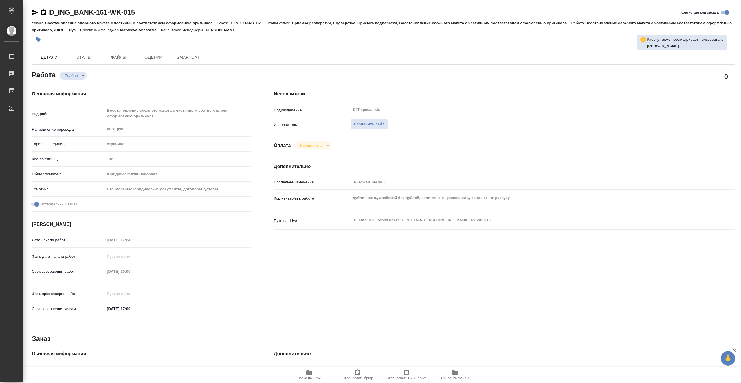
type textarea "x"
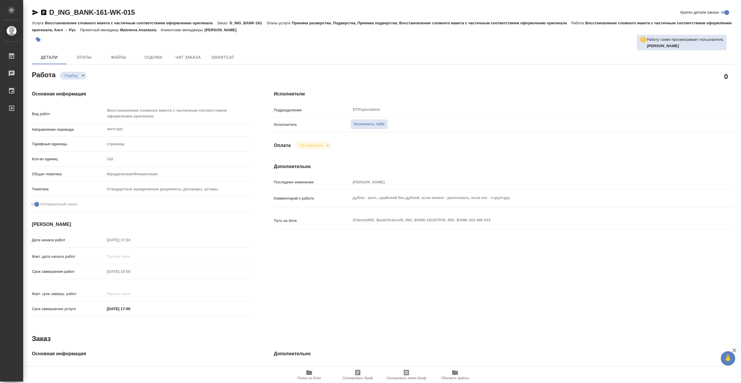
type textarea "x"
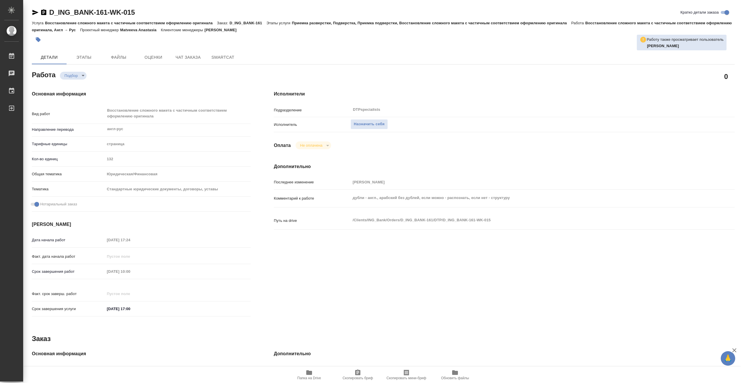
type textarea "x"
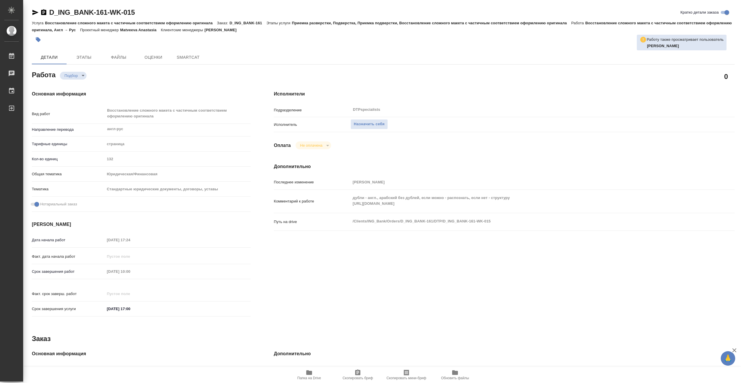
type textarea "x"
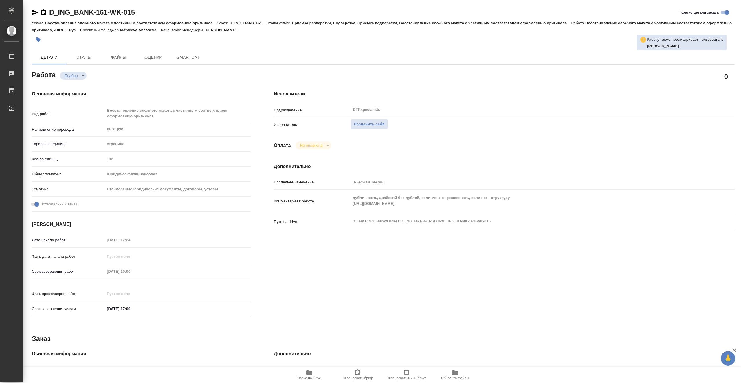
type textarea "x"
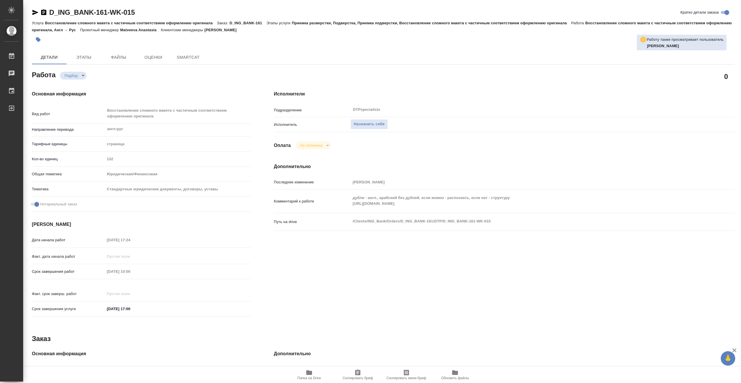
type textarea "x"
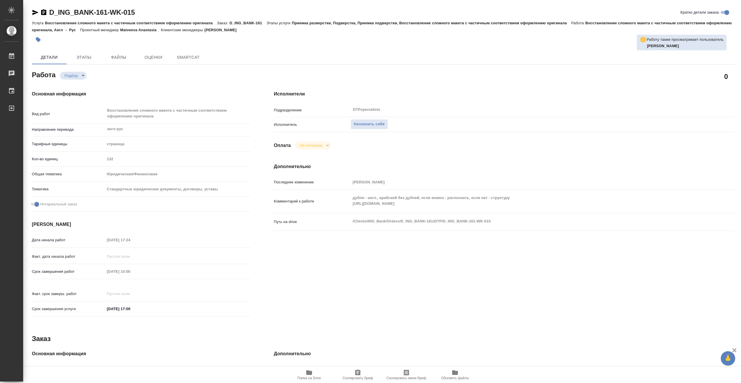
type textarea "x"
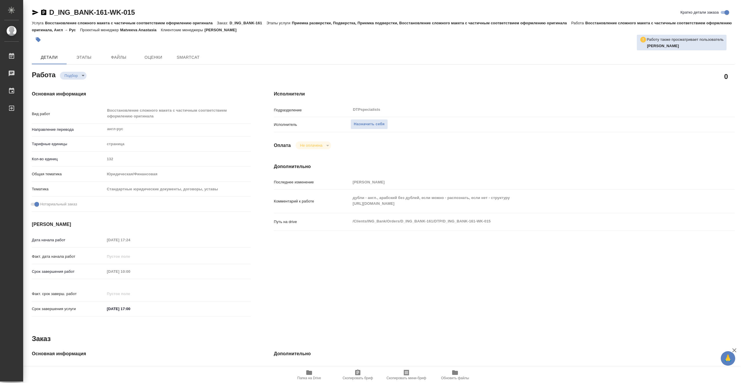
type textarea "x"
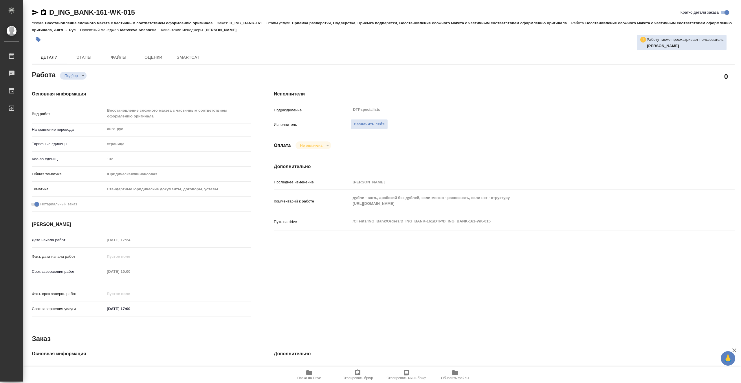
type textarea "x"
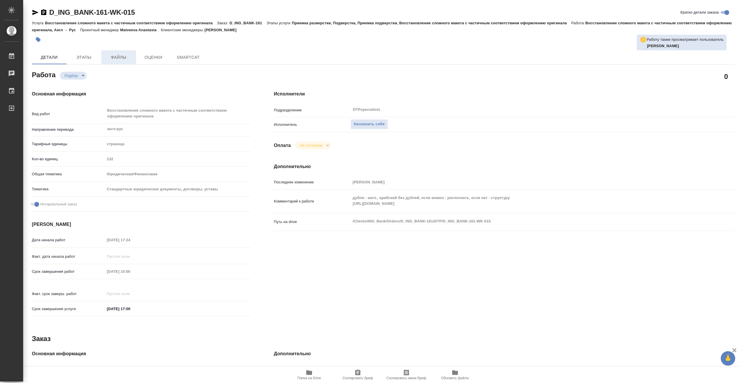
type textarea "x"
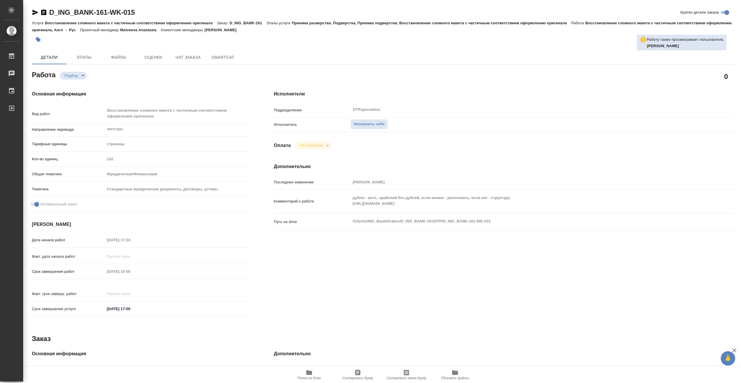
type textarea "x"
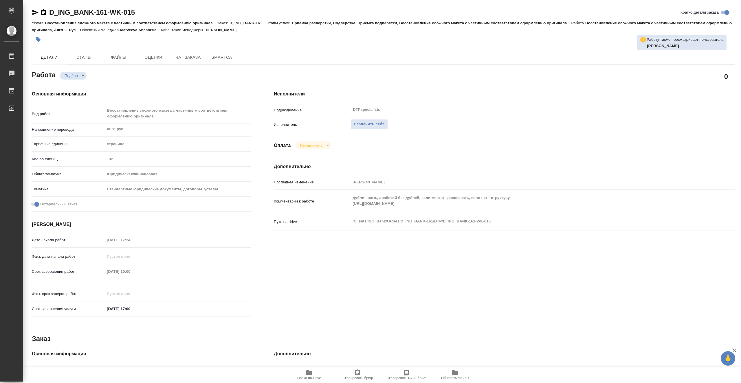
type textarea "x"
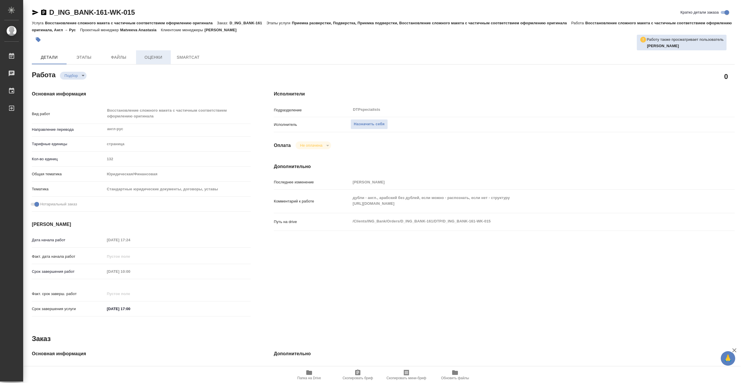
type textarea "x"
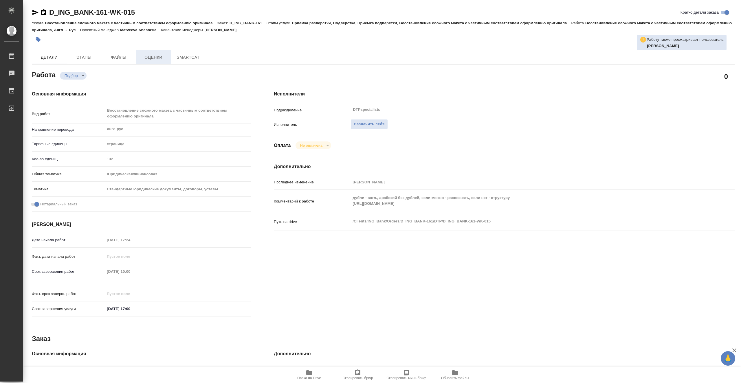
type textarea "x"
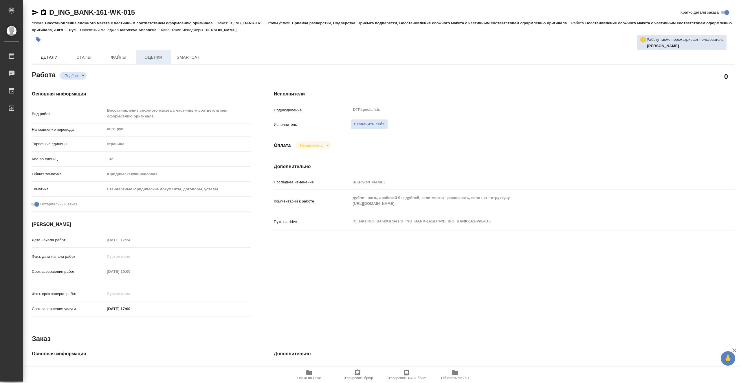
type textarea "x"
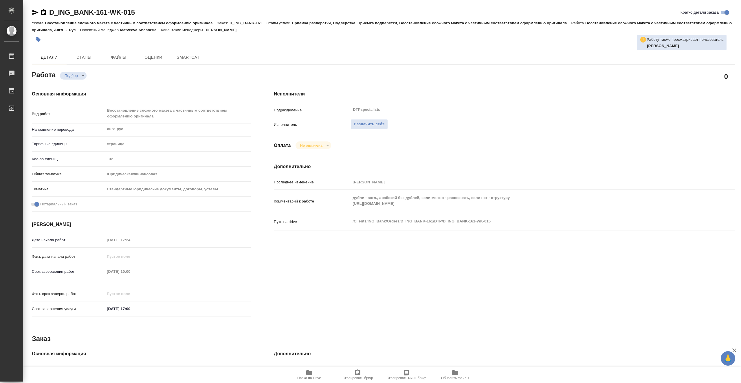
type textarea "x"
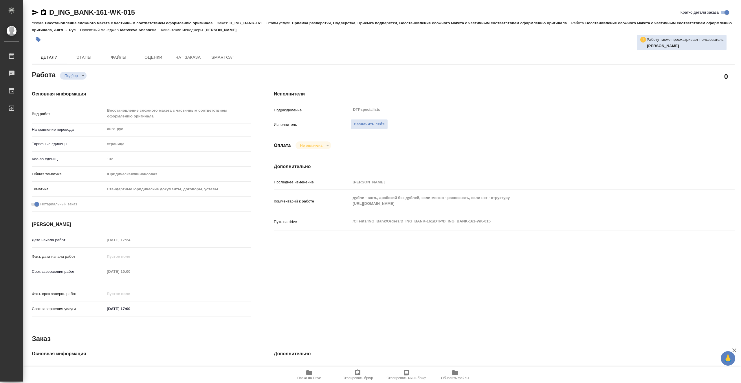
type textarea "x"
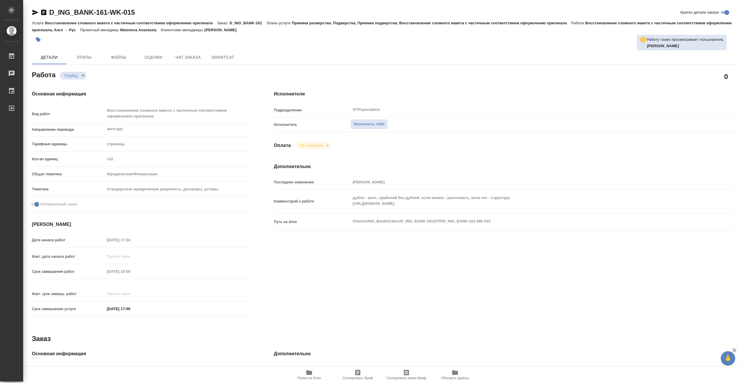
type textarea "x"
click at [182, 55] on span "Чат заказа" at bounding box center [188, 57] width 28 height 7
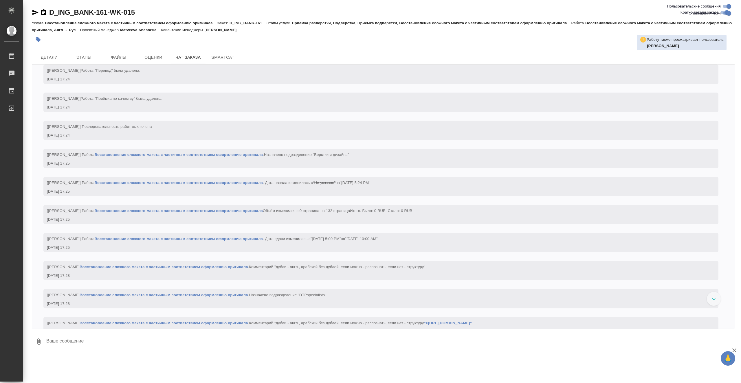
scroll to position [1432, 0]
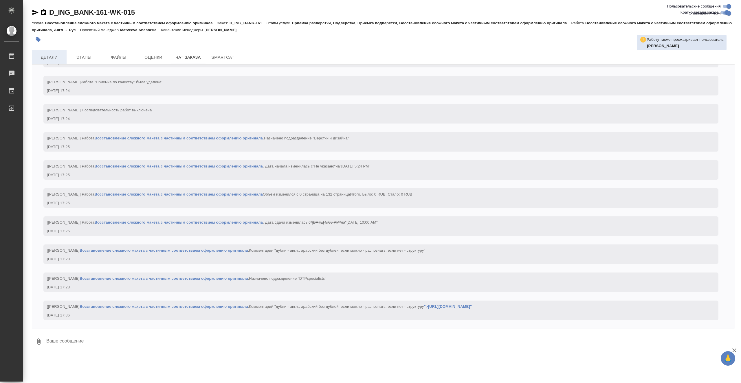
click at [58, 58] on span "Детали" at bounding box center [49, 57] width 28 height 7
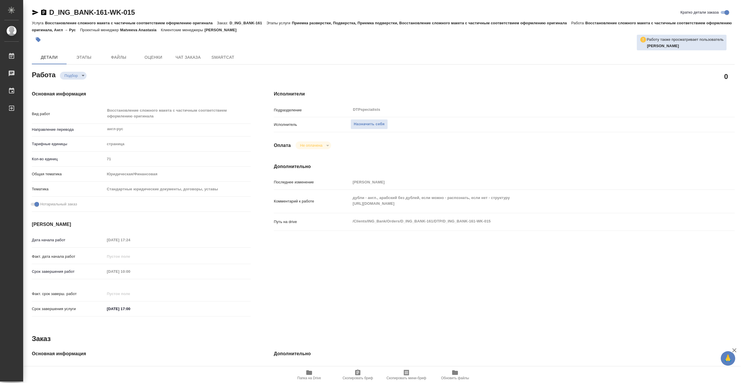
type textarea "x"
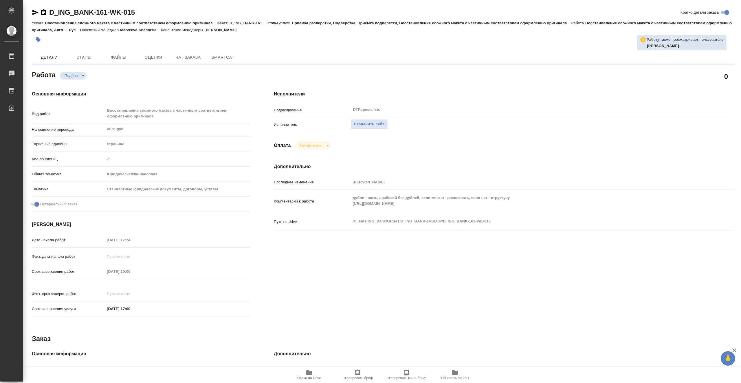
type textarea "x"
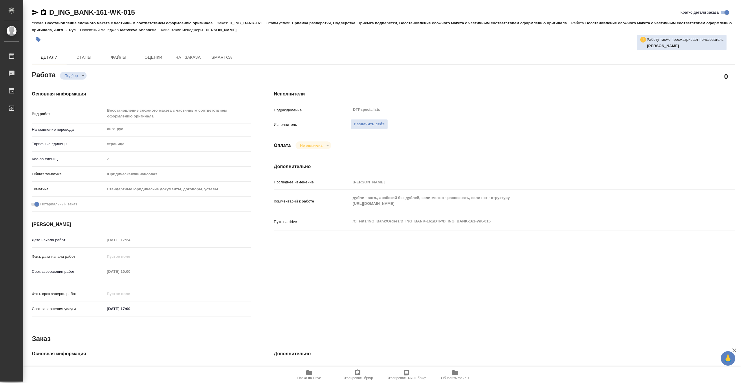
type textarea "x"
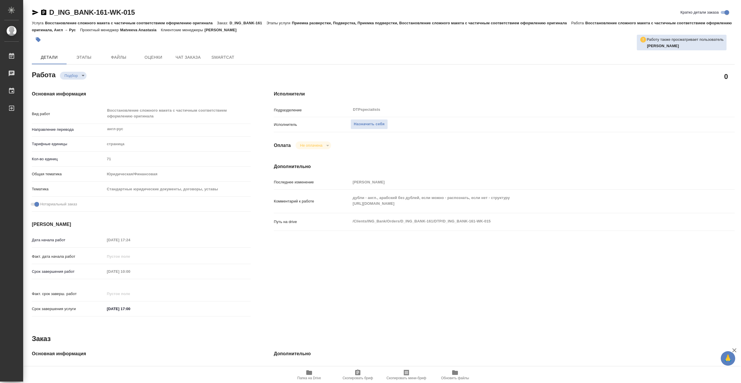
type textarea "x"
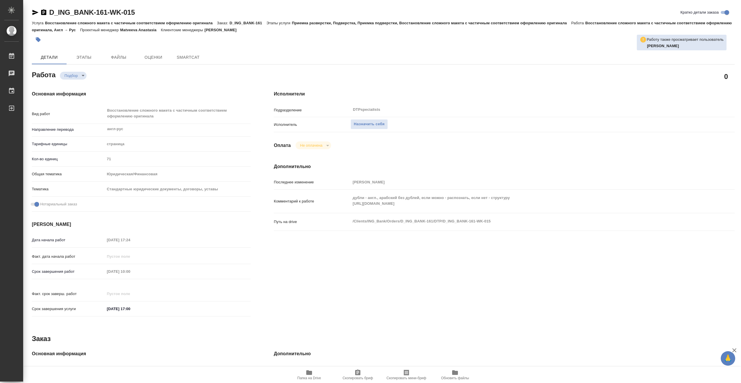
type textarea "x"
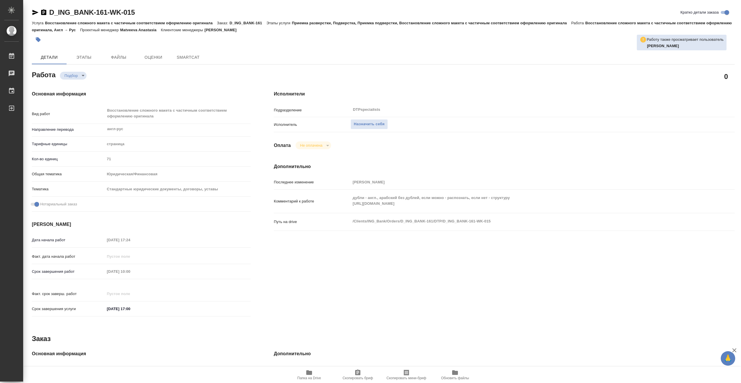
type textarea "x"
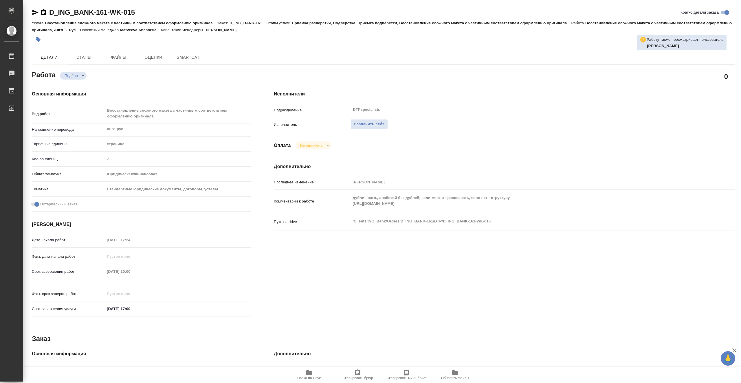
type textarea "x"
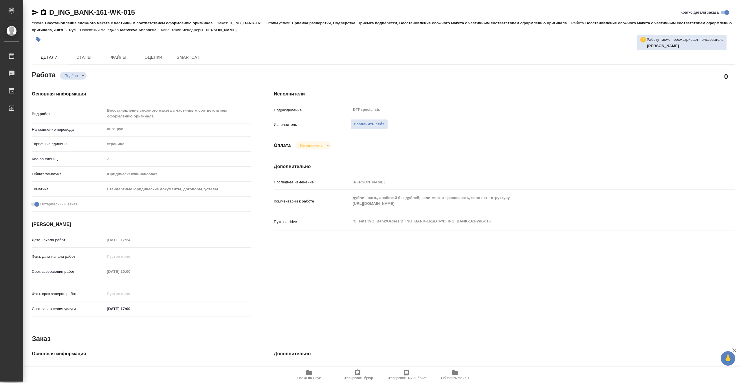
type textarea "x"
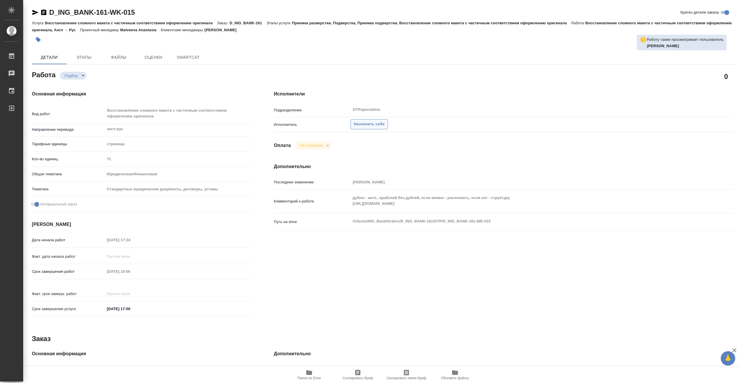
type textarea "x"
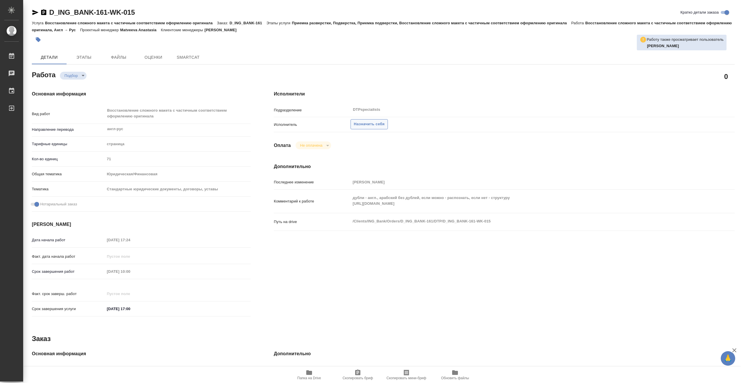
type textarea "x"
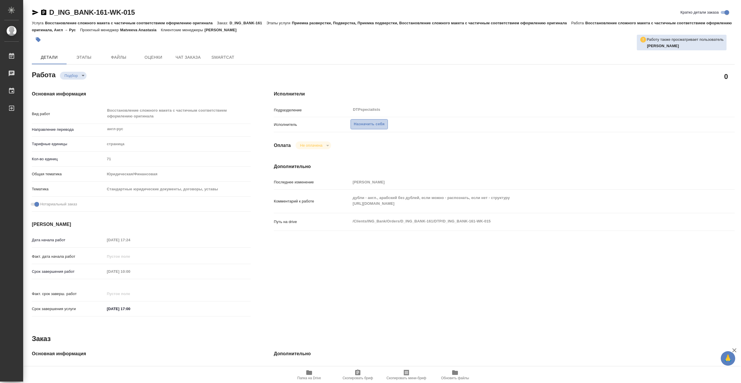
click at [367, 124] on span "Назначить себя" at bounding box center [369, 124] width 31 height 7
type textarea "x"
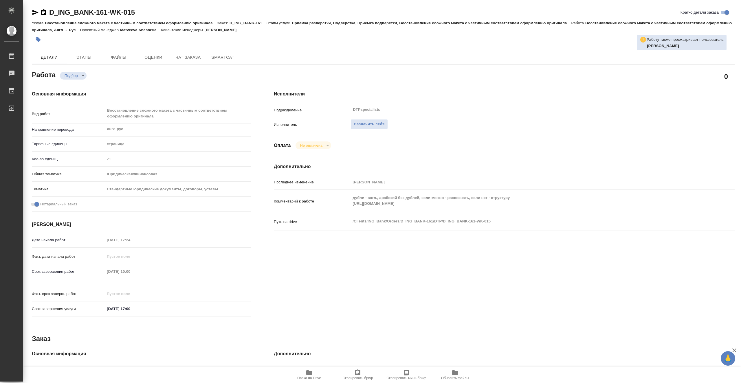
type textarea "x"
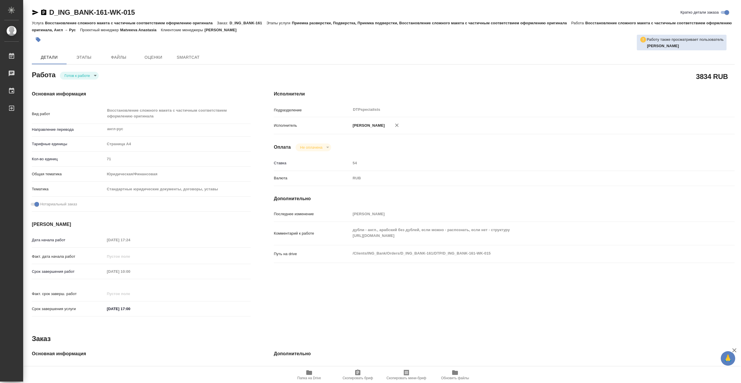
type textarea "x"
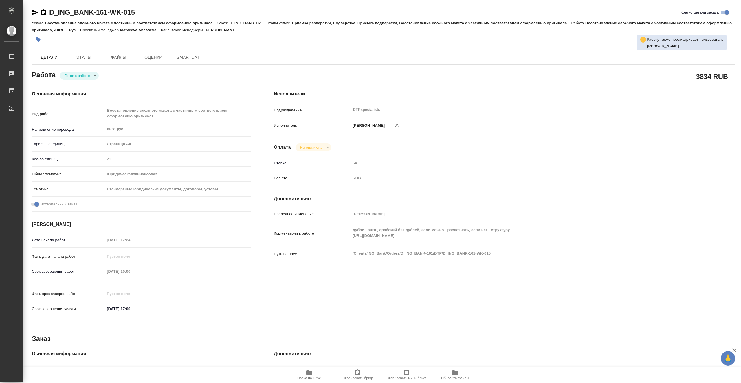
type textarea "x"
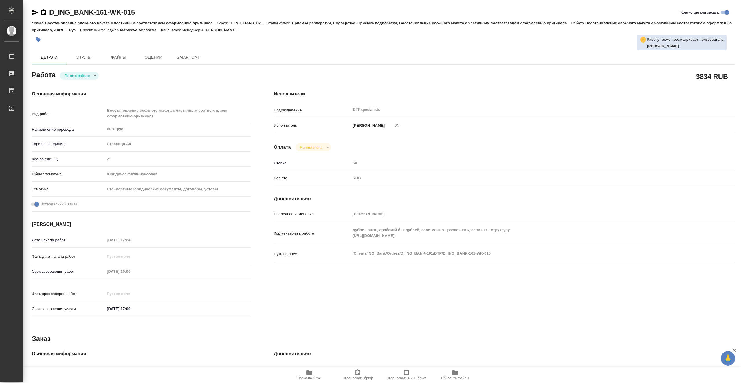
type textarea "x"
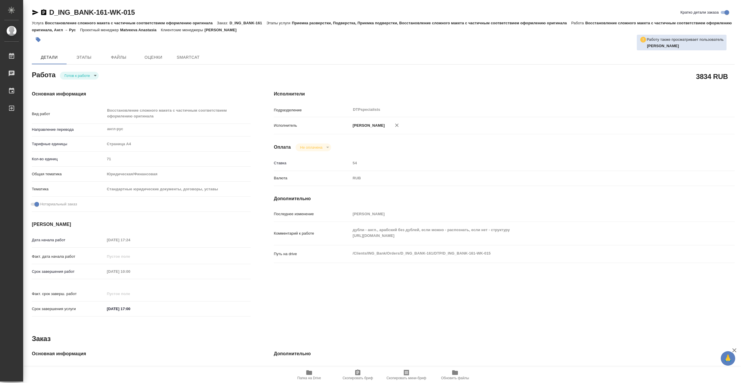
type textarea "x"
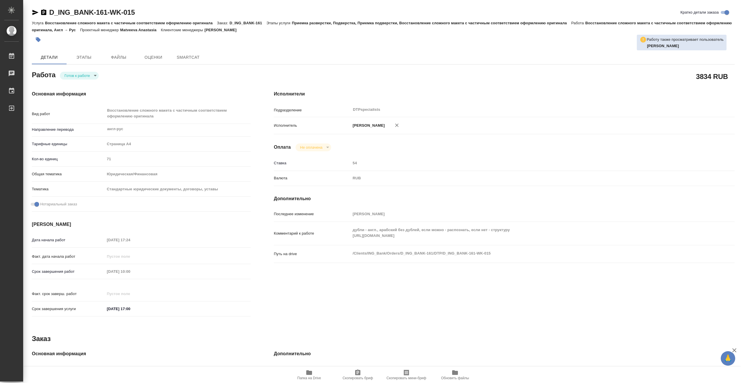
type textarea "x"
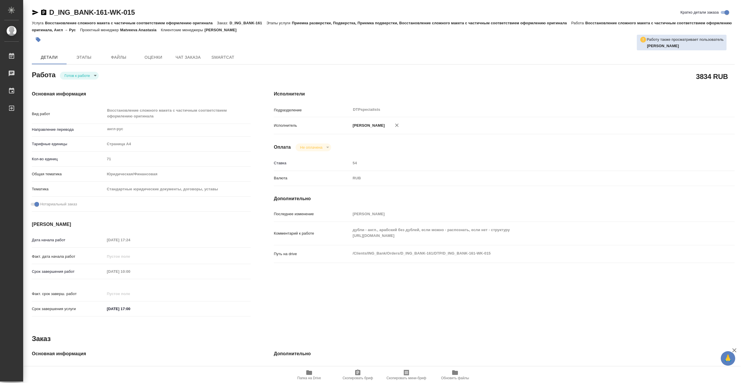
type textarea "x"
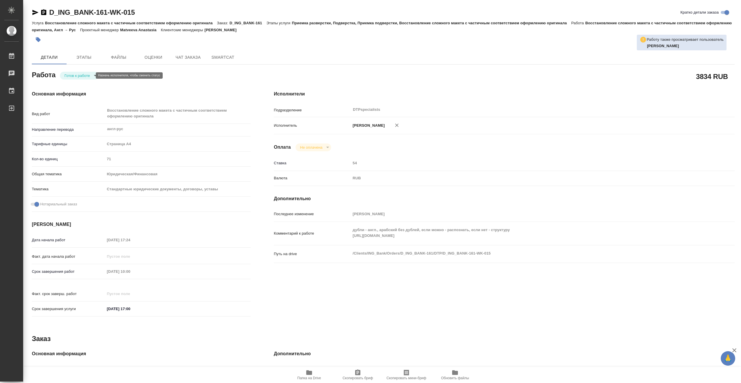
type textarea "x"
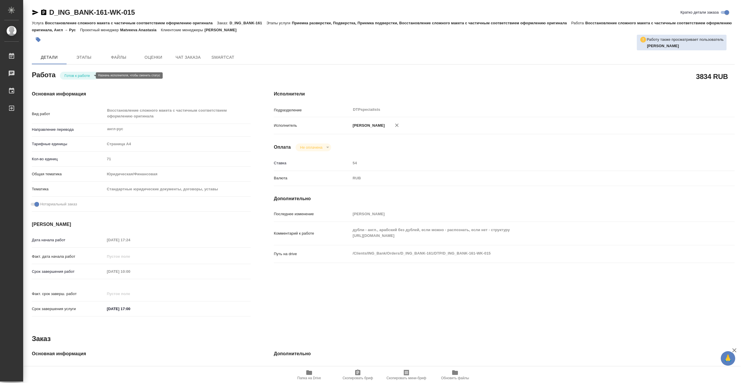
click at [88, 75] on body "🙏 .cls-1 fill:#fff; AWATERA Vasiutchenko Aleksandr Работы Чаты График Выйти D_I…" at bounding box center [370, 191] width 741 height 383
click at [88, 76] on li "В работе" at bounding box center [79, 76] width 39 height 10
type textarea "x"
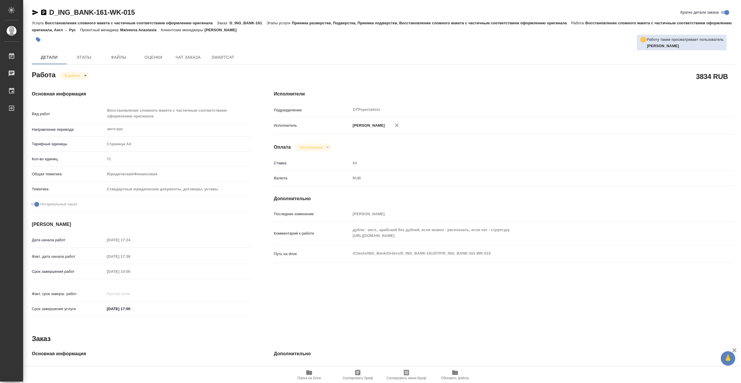
type textarea "x"
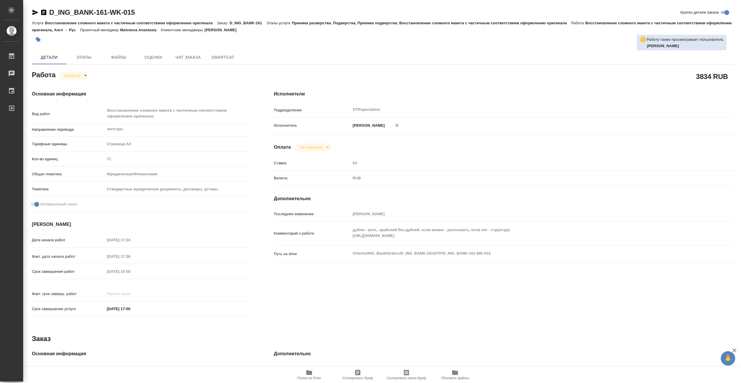
type textarea "x"
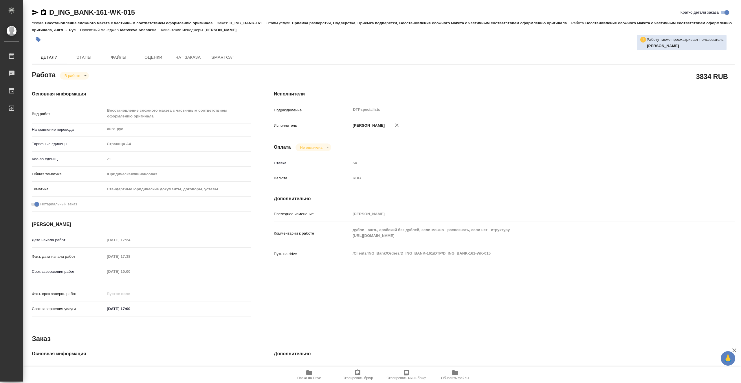
type textarea "x"
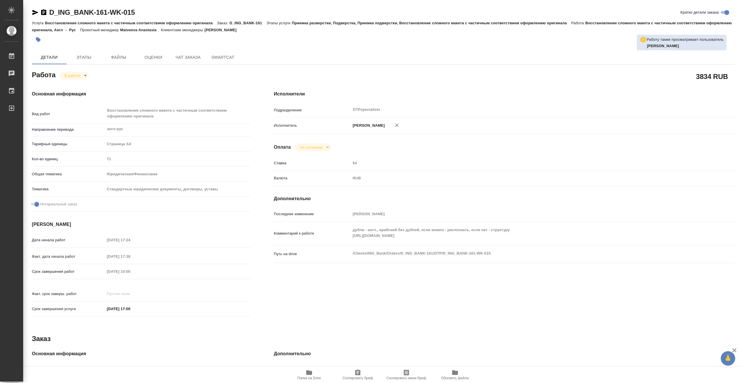
type textarea "x"
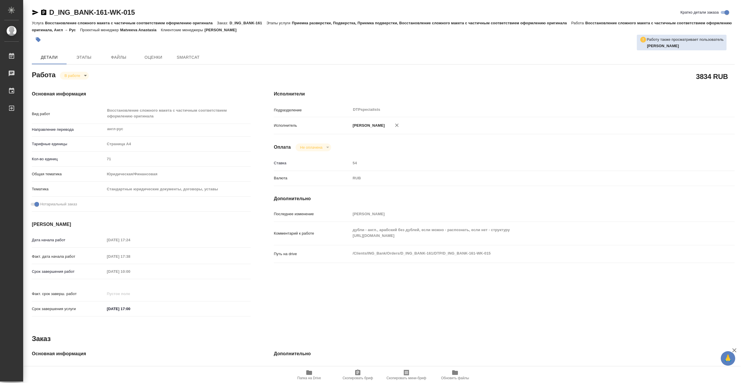
type textarea "x"
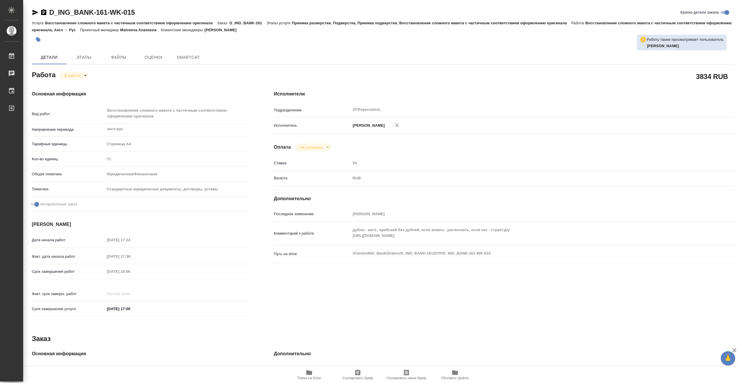
type textarea "x"
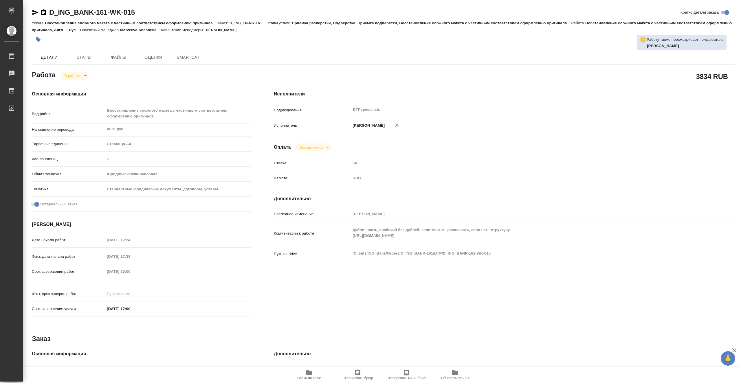
type textarea "x"
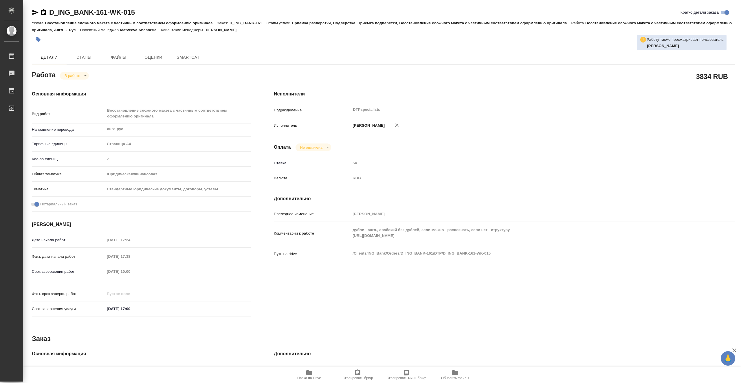
type textarea "x"
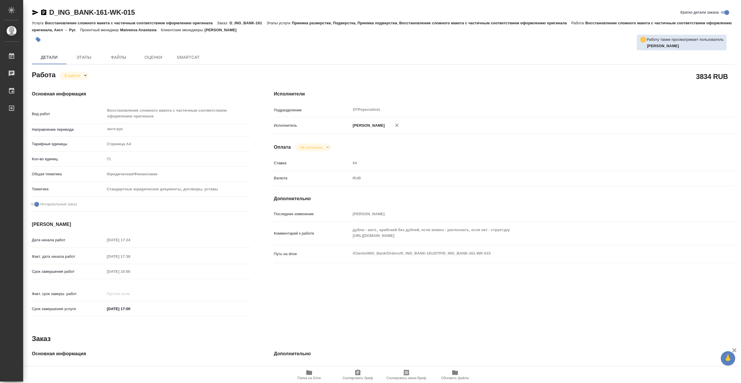
type textarea "x"
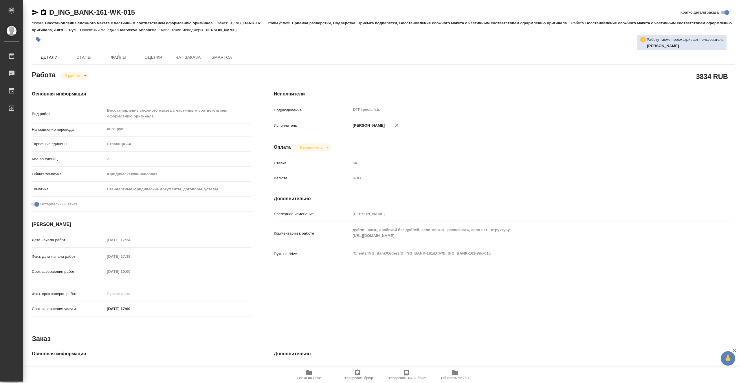
type textarea "x"
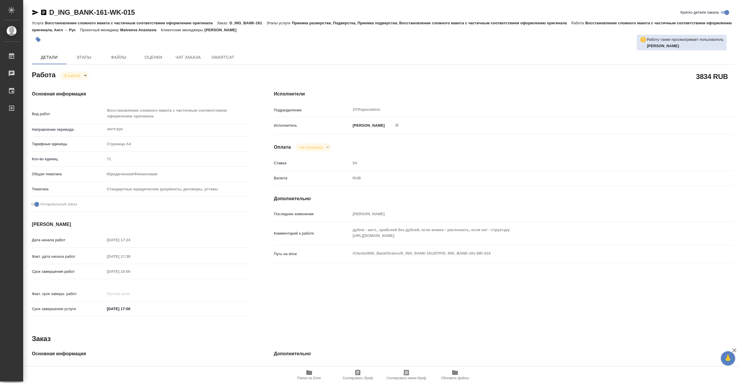
type textarea "x"
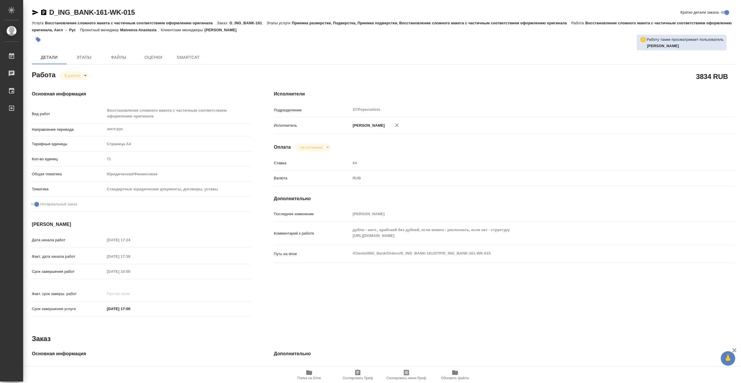
type textarea "x"
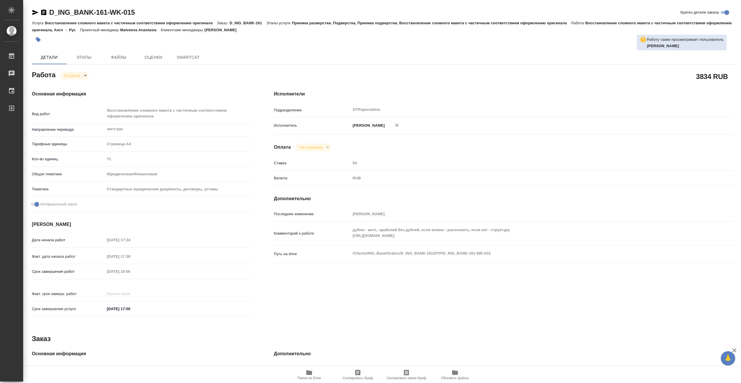
type textarea "x"
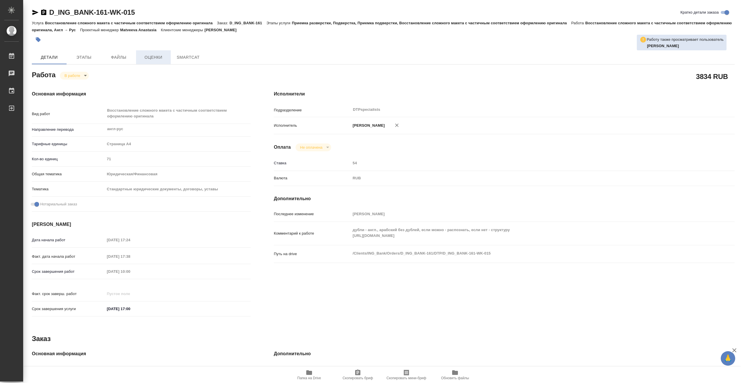
type textarea "x"
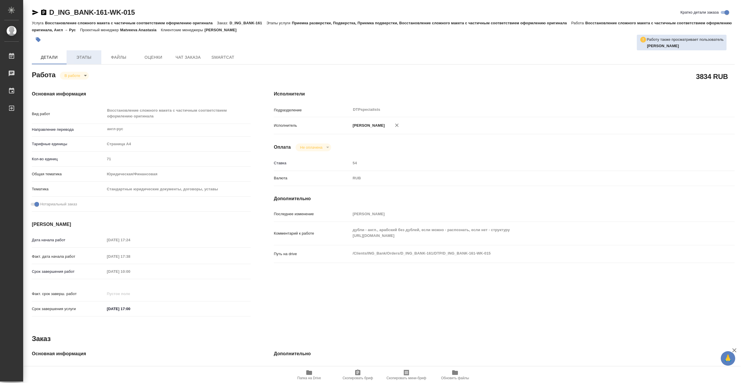
type textarea "x"
click at [85, 55] on span "Этапы" at bounding box center [84, 57] width 28 height 7
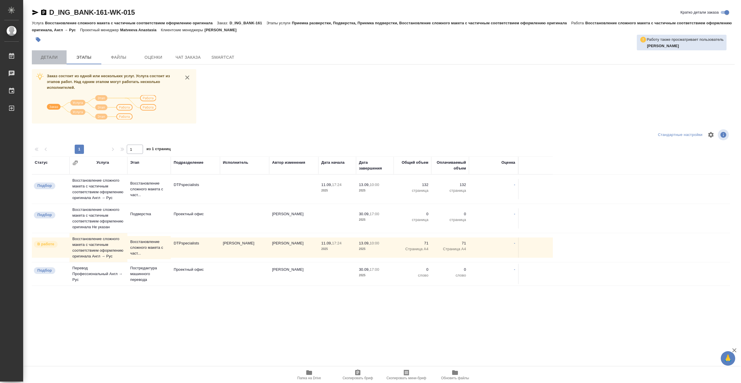
click at [57, 52] on button "Детали" at bounding box center [49, 57] width 35 height 14
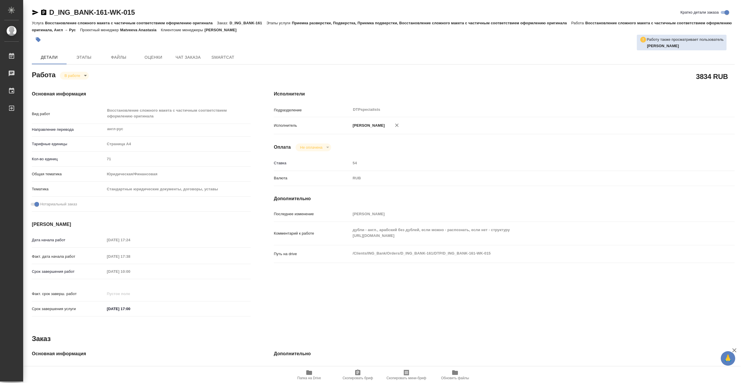
type textarea "x"
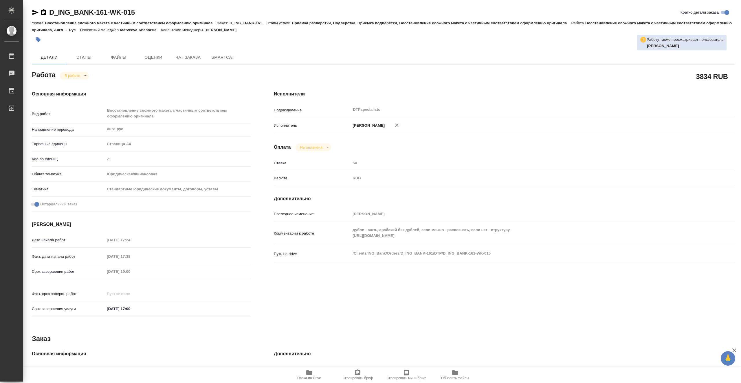
type textarea "x"
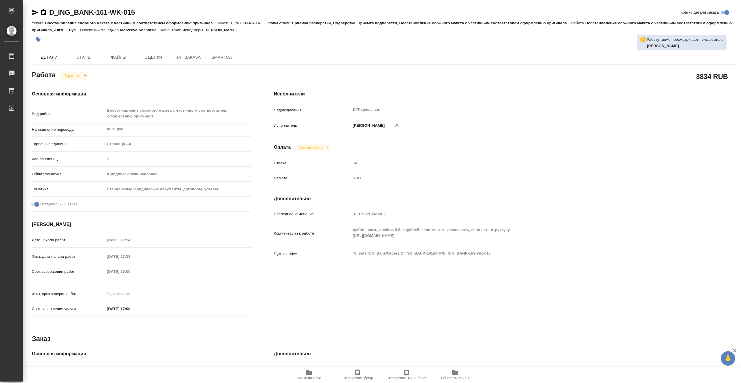
type textarea "x"
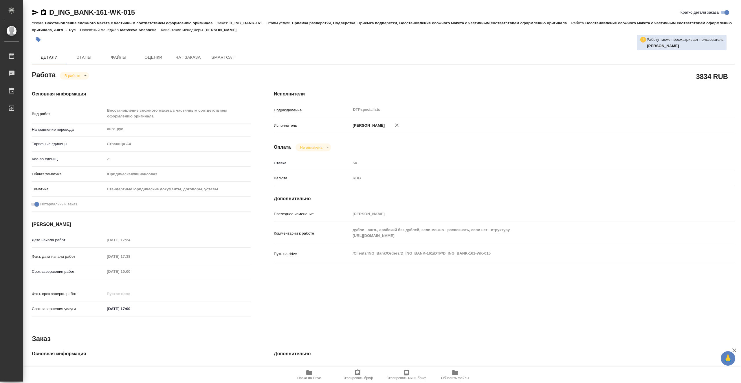
type textarea "x"
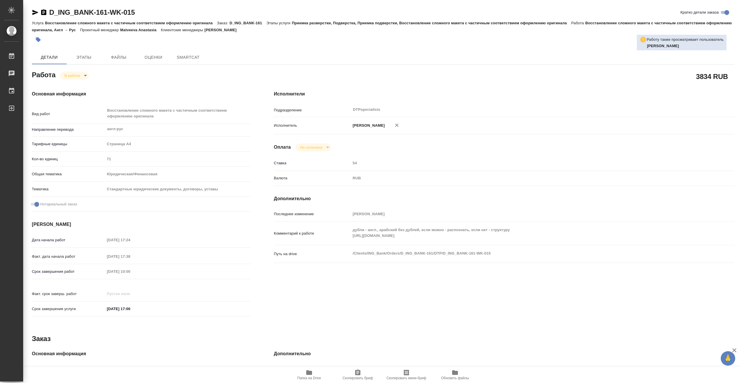
type textarea "x"
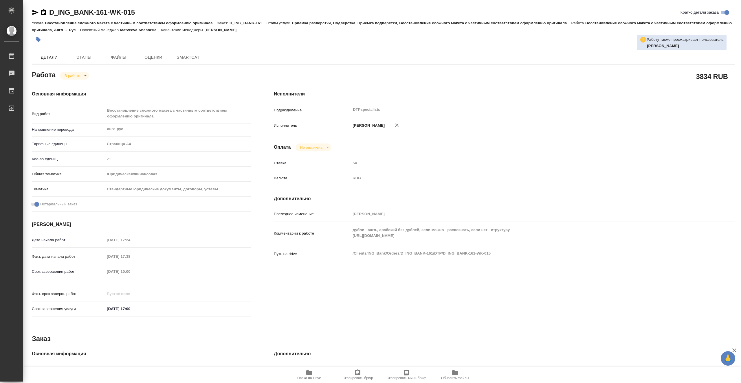
type textarea "x"
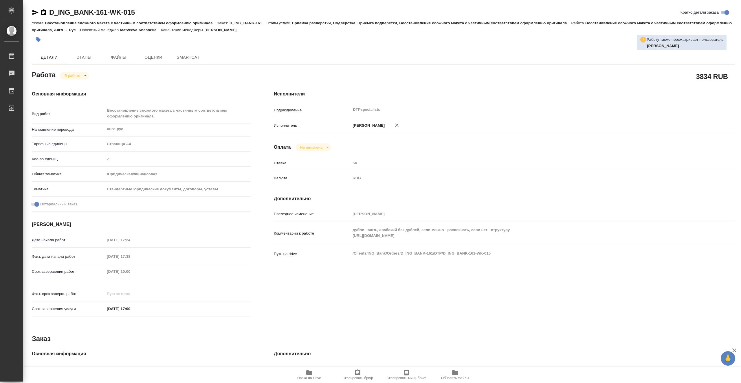
type textarea "x"
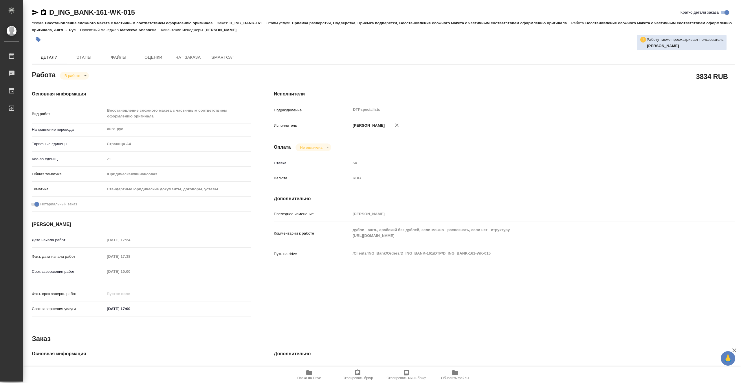
type textarea "x"
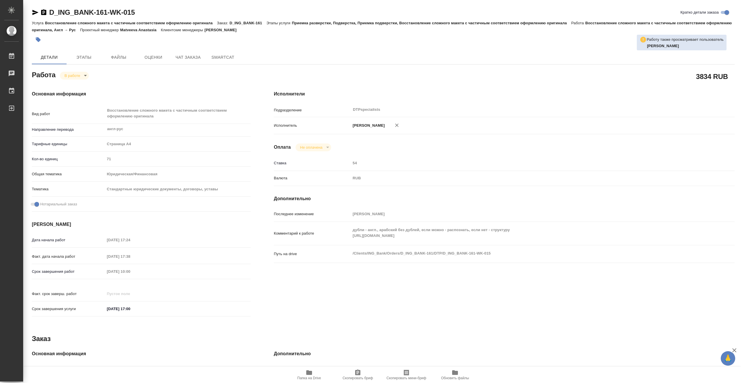
type textarea "x"
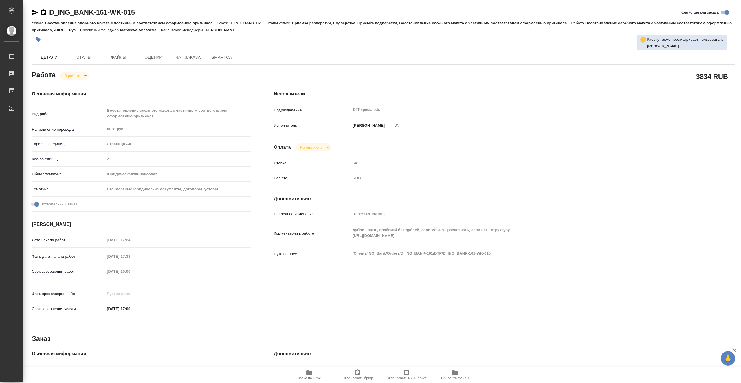
click at [317, 378] on span "Папка на Drive" at bounding box center [309, 378] width 24 height 4
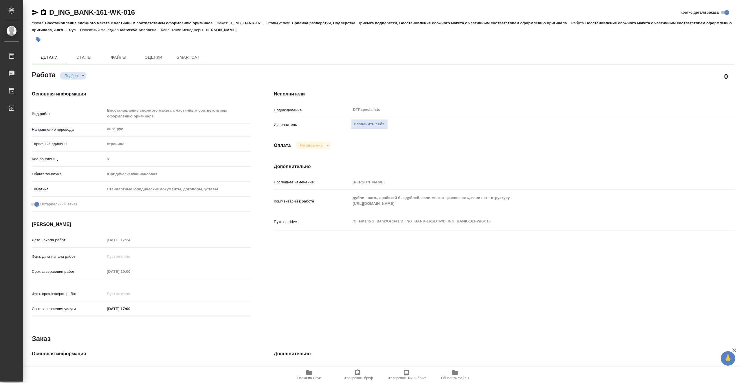
type textarea "x"
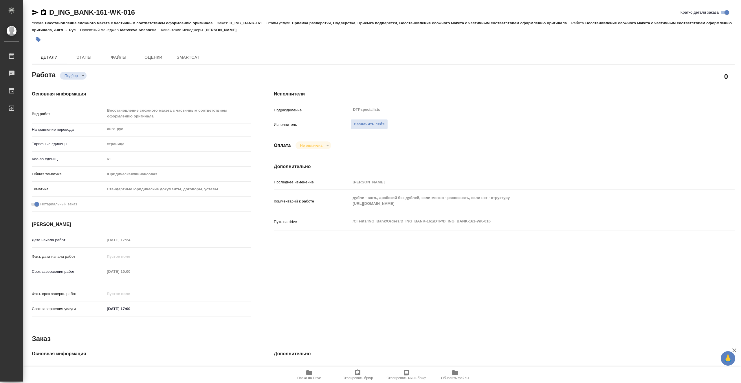
type textarea "x"
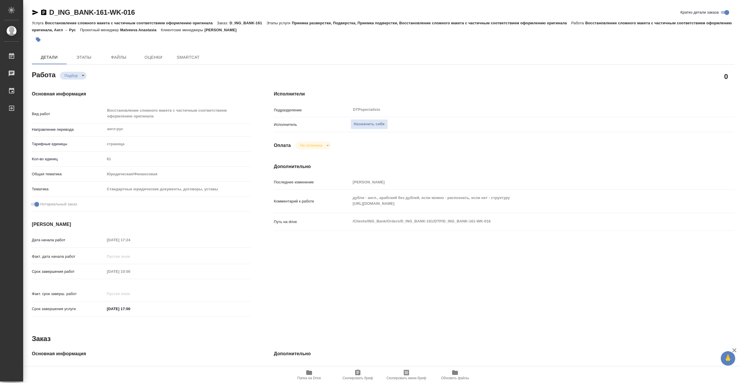
type textarea "x"
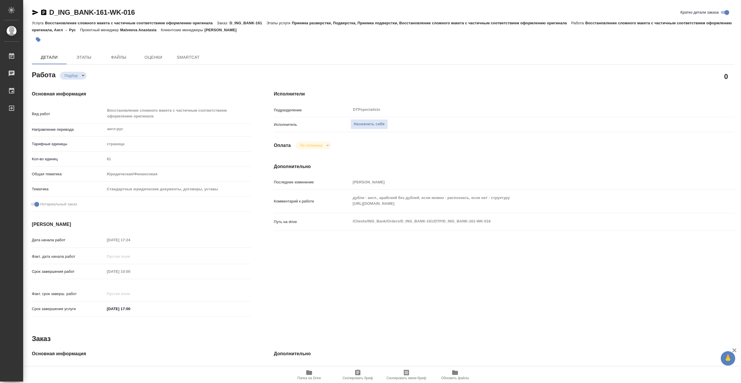
type textarea "x"
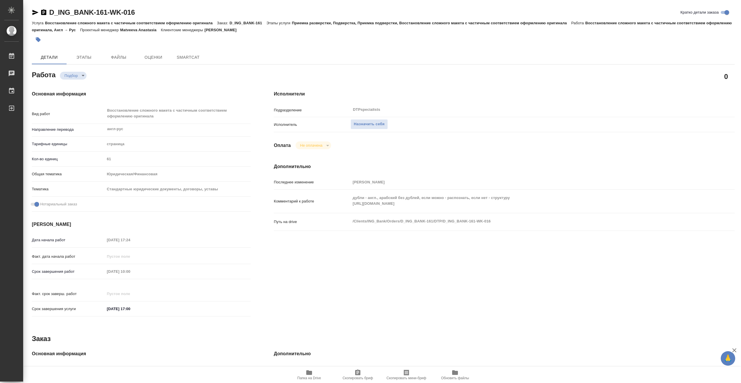
type textarea "x"
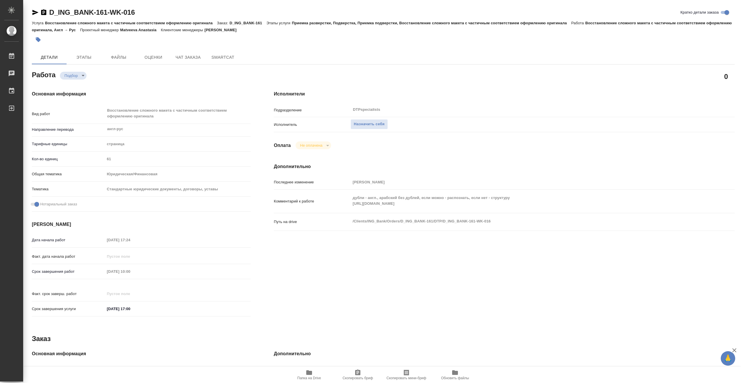
type textarea "x"
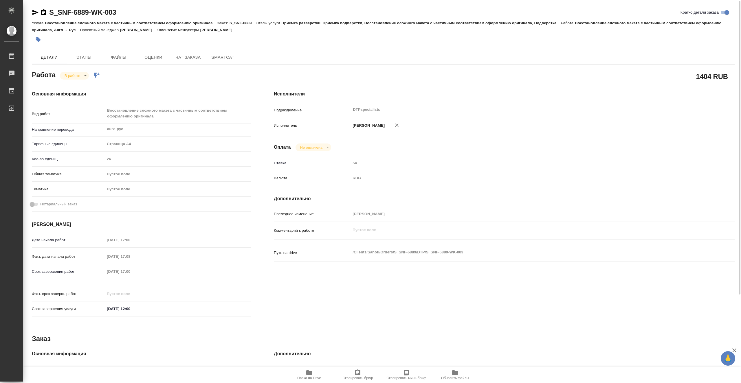
scroll to position [1, 0]
drag, startPoint x: 128, startPoint y: 11, endPoint x: 51, endPoint y: 10, distance: 76.7
click at [51, 10] on div "S_SNF-6889-WK-003 [PERSON_NAME] детали заказа" at bounding box center [383, 11] width 703 height 9
copy link "S_SNF-6889-WK-003"
